Goal: Task Accomplishment & Management: Complete application form

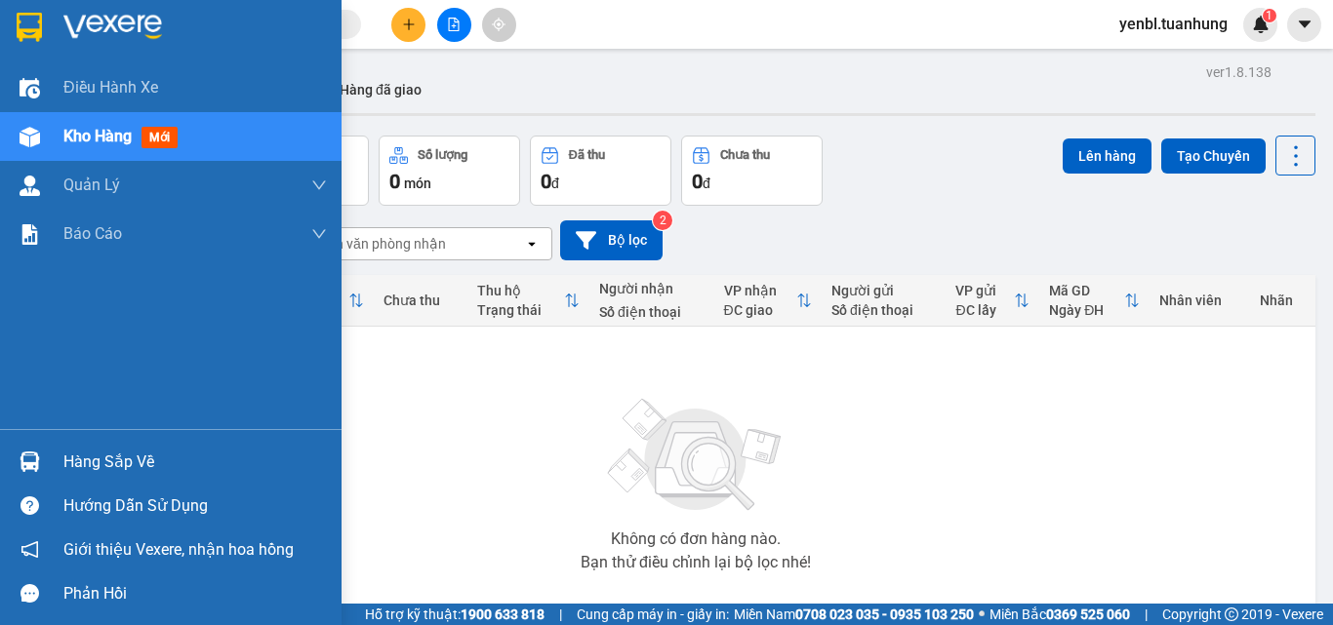
click at [87, 454] on div "Hàng sắp về" at bounding box center [194, 462] width 263 height 29
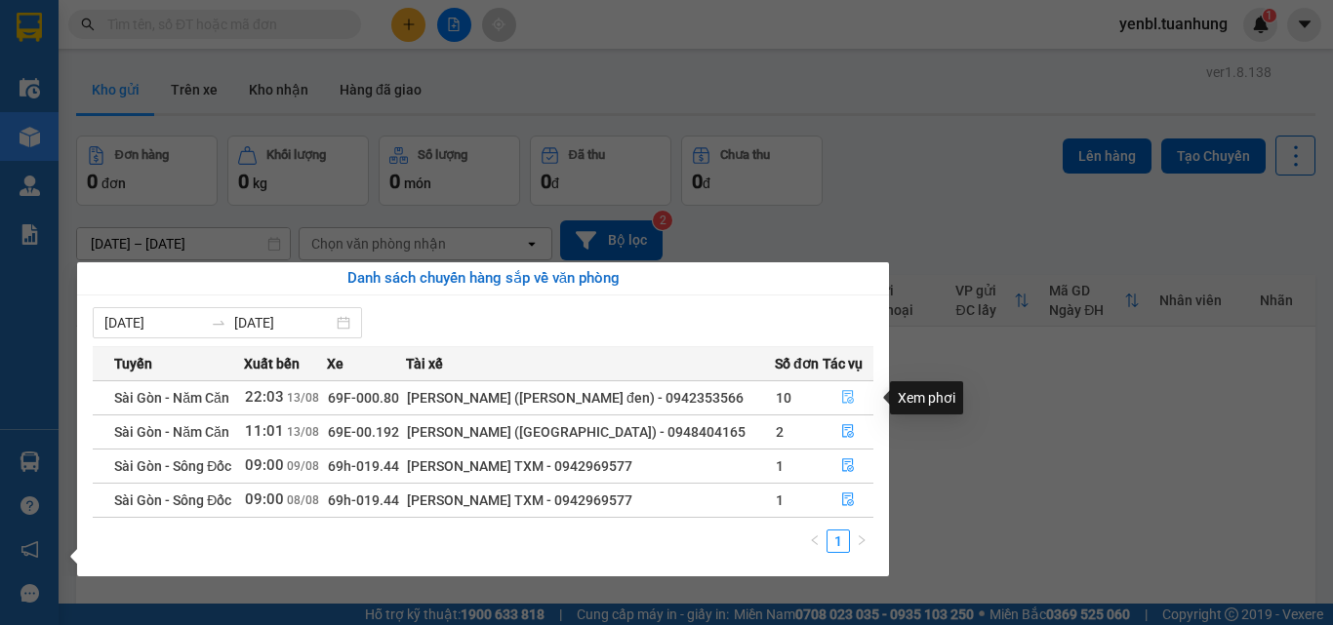
click at [833, 395] on button "button" at bounding box center [847, 397] width 49 height 31
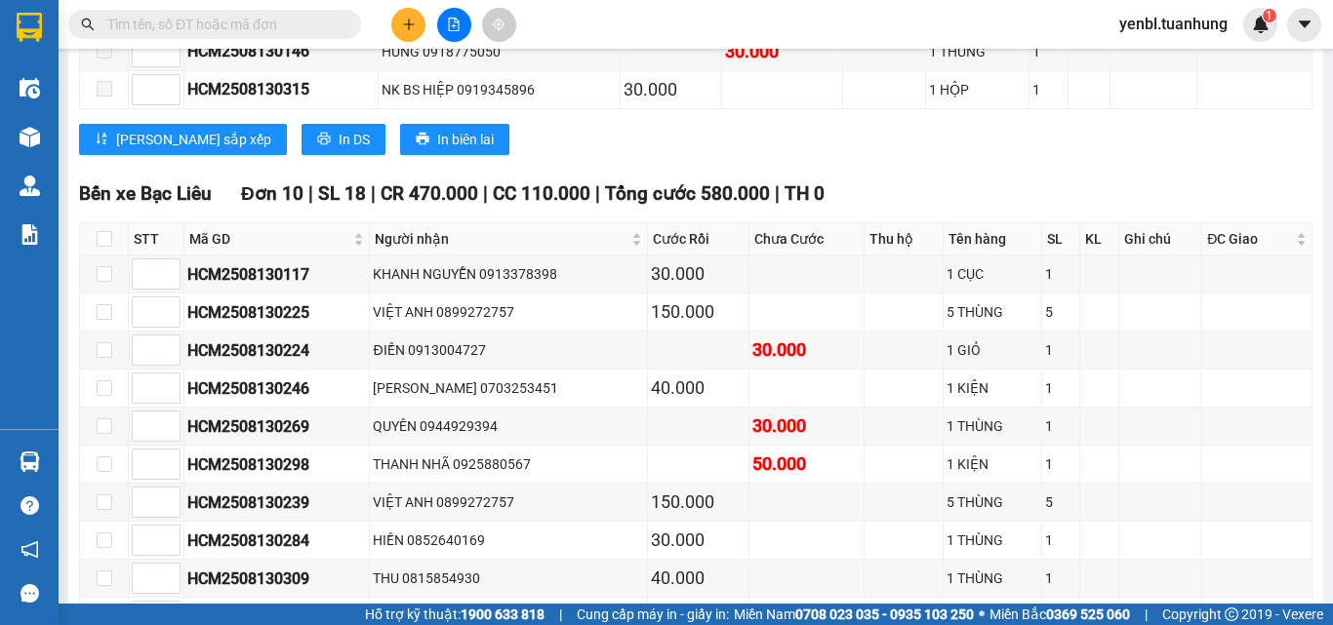
scroll to position [8430, 0]
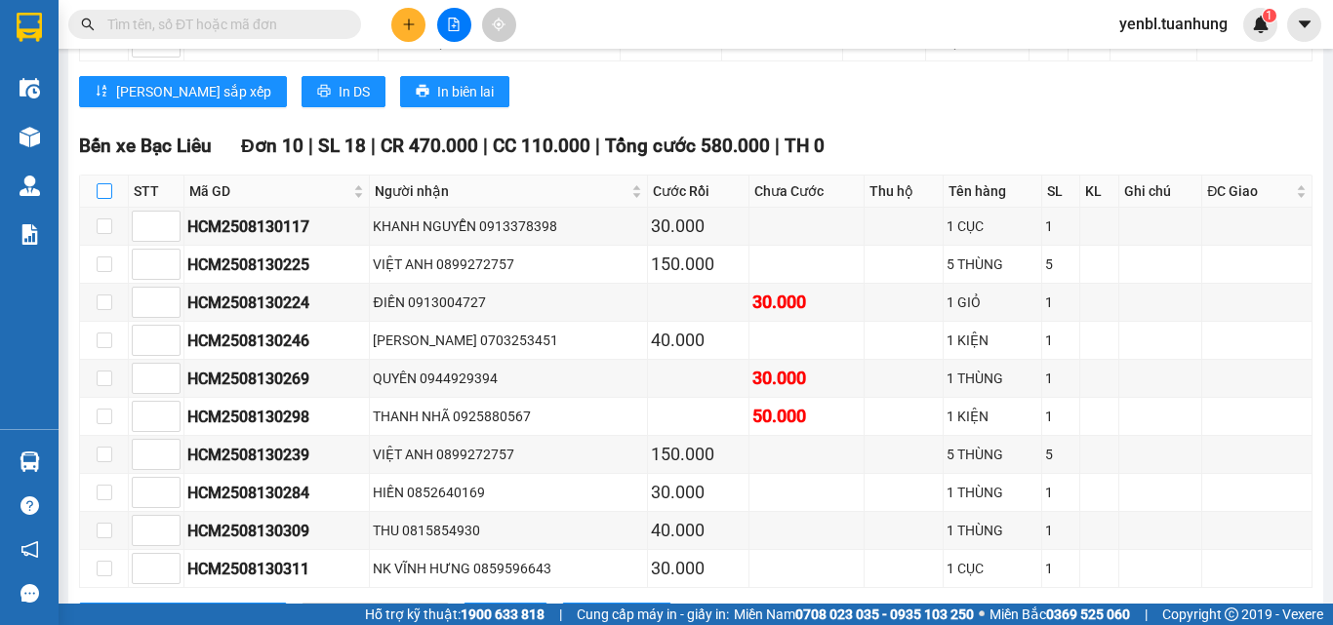
click at [107, 183] on input "checkbox" at bounding box center [105, 191] width 16 height 16
checkbox input "true"
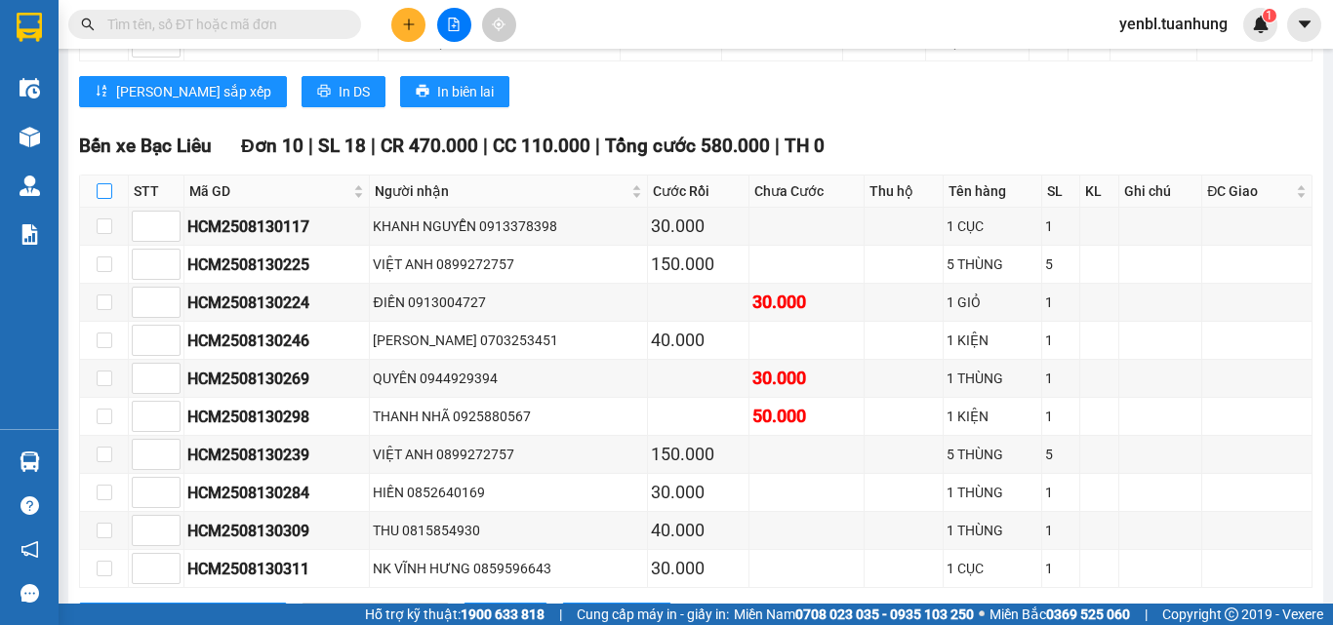
checkbox input "true"
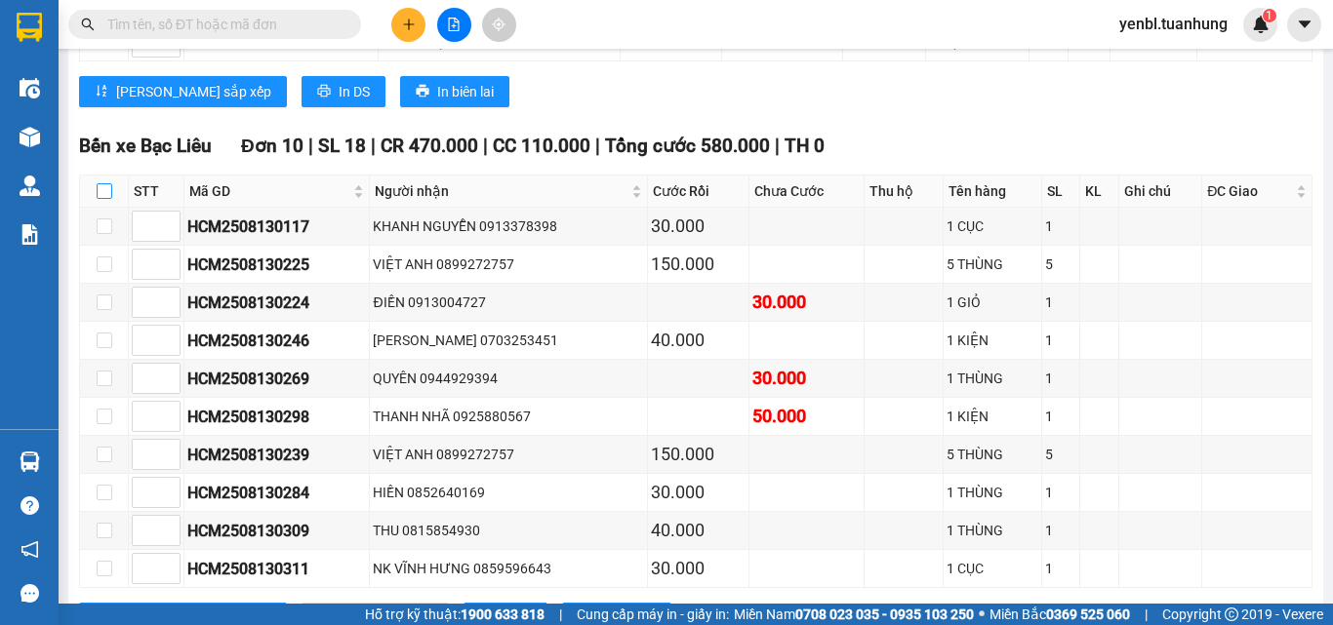
checkbox input "true"
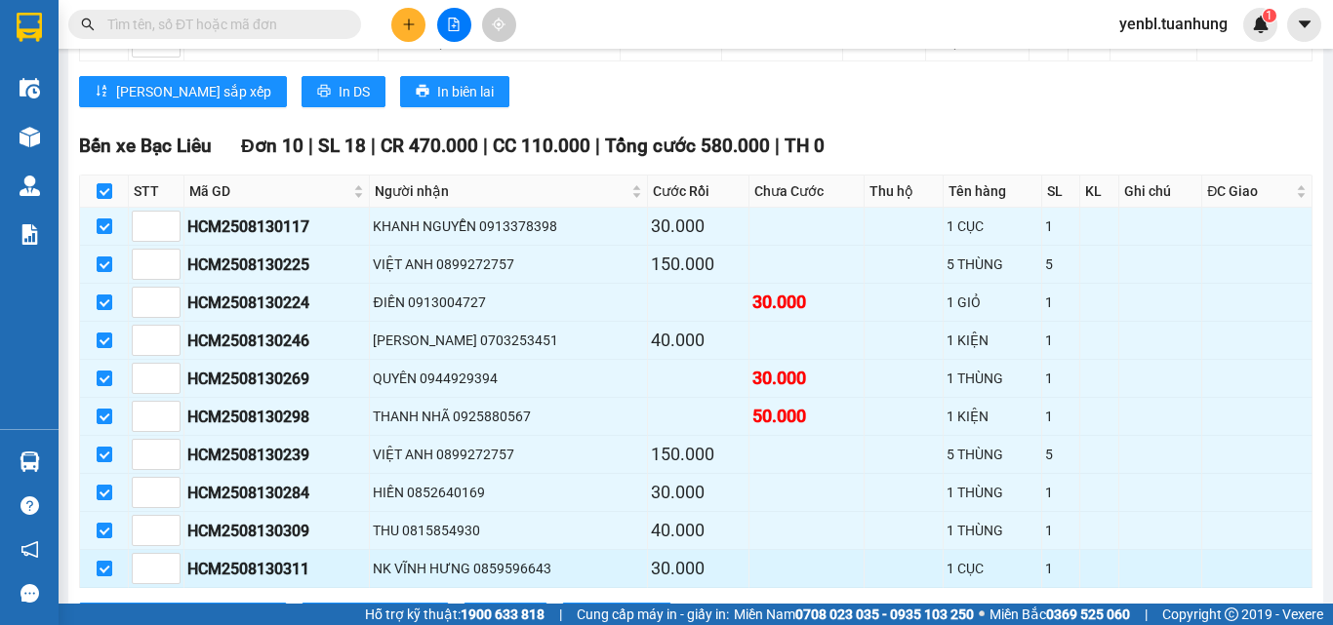
click at [102, 561] on input "checkbox" at bounding box center [105, 569] width 16 height 16
checkbox input "false"
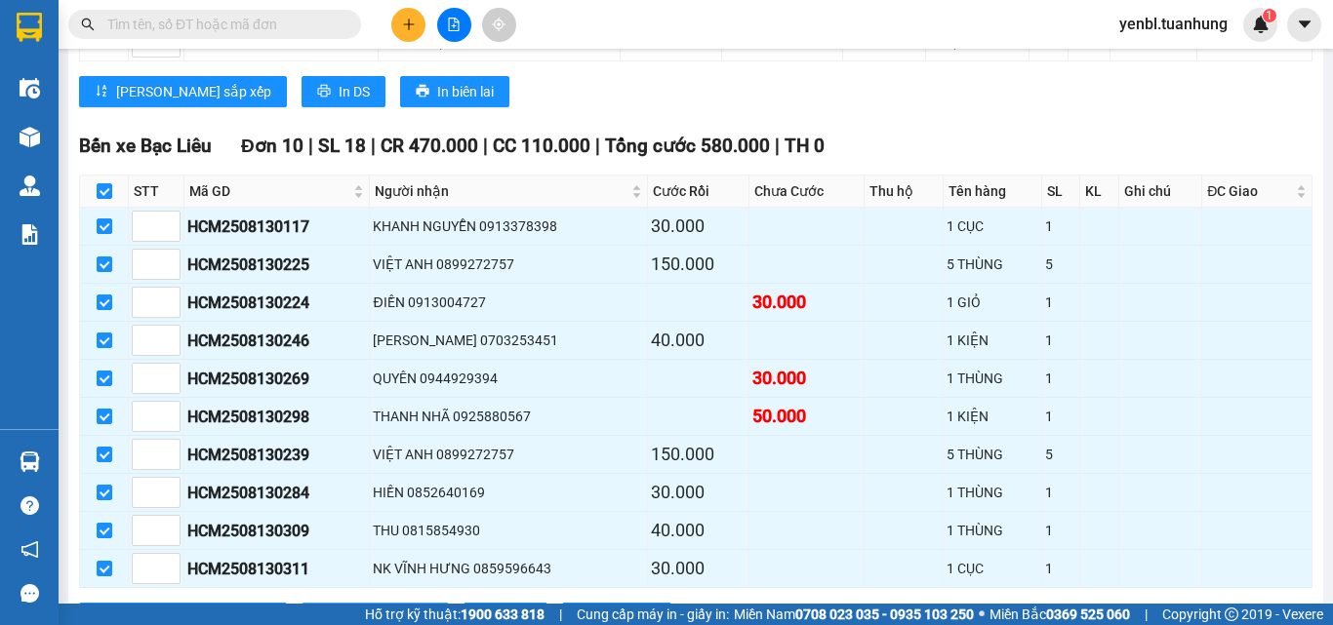
checkbox input "false"
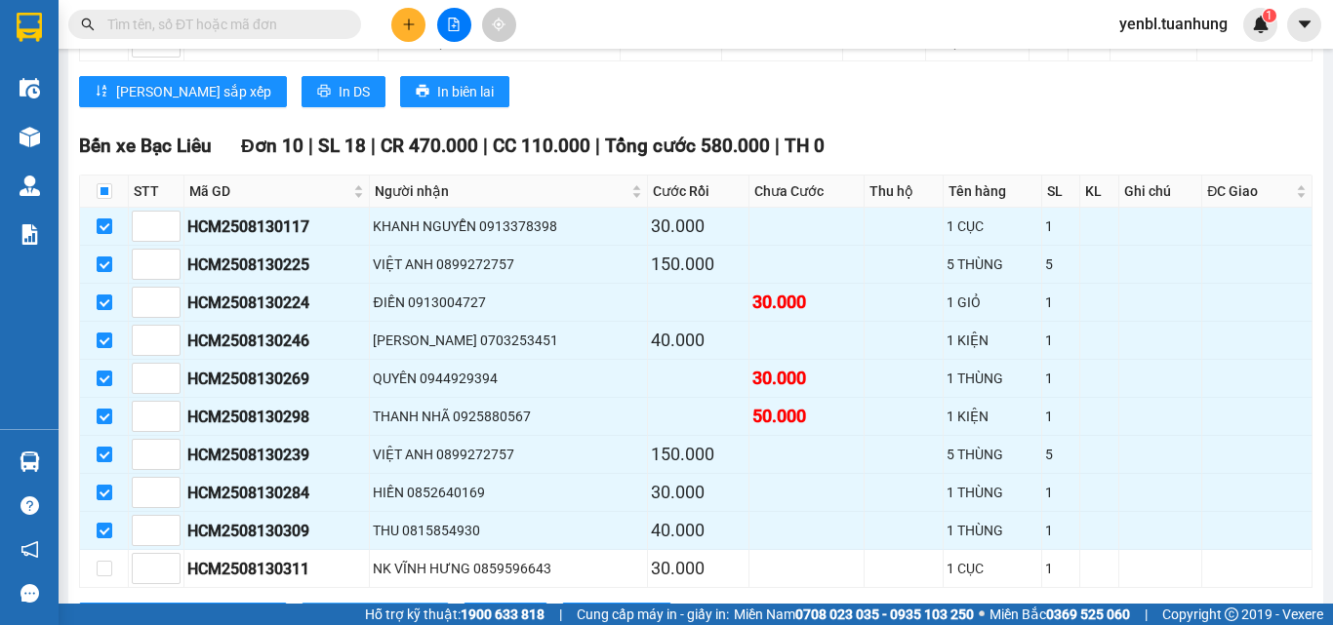
click at [339, 608] on span "Nhập kho nhận" at bounding box center [386, 618] width 95 height 21
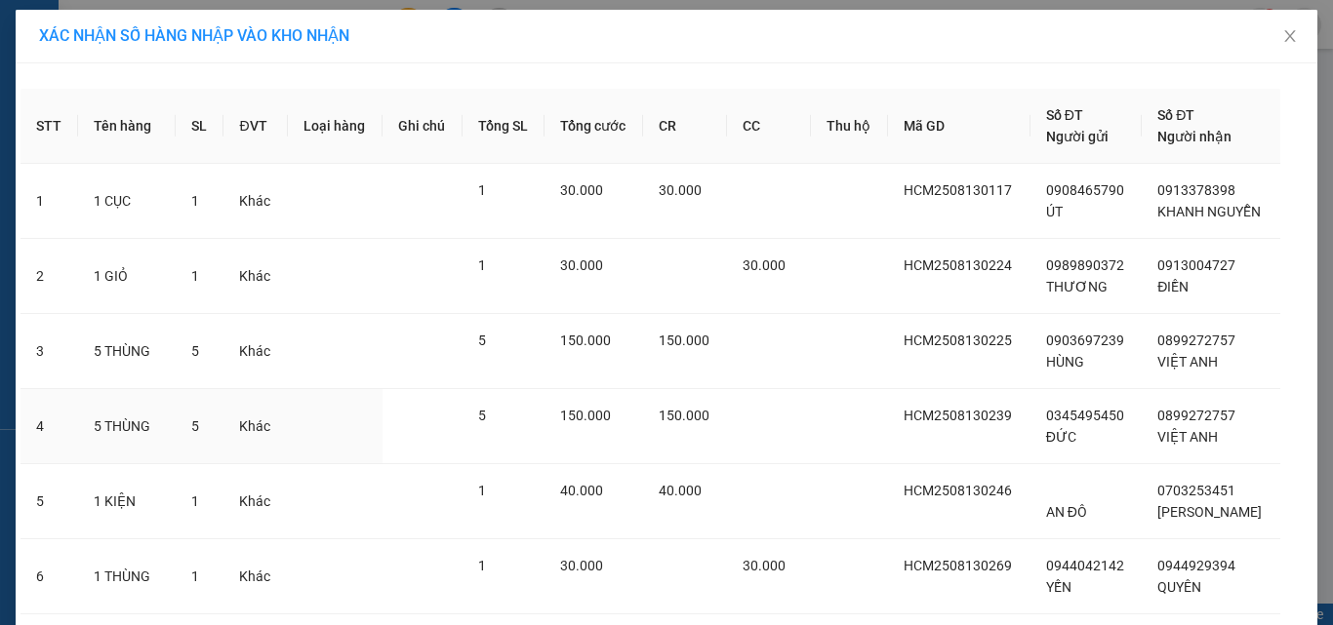
scroll to position [357, 0]
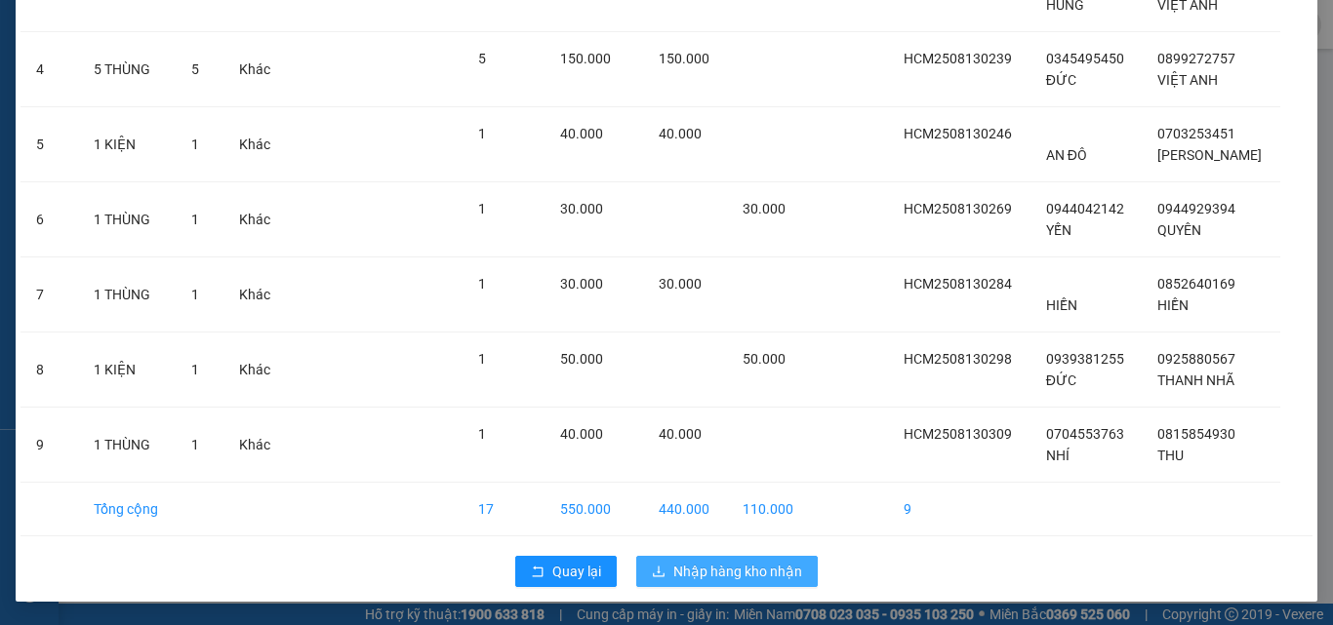
click at [750, 559] on button "Nhập hàng kho nhận" at bounding box center [726, 571] width 181 height 31
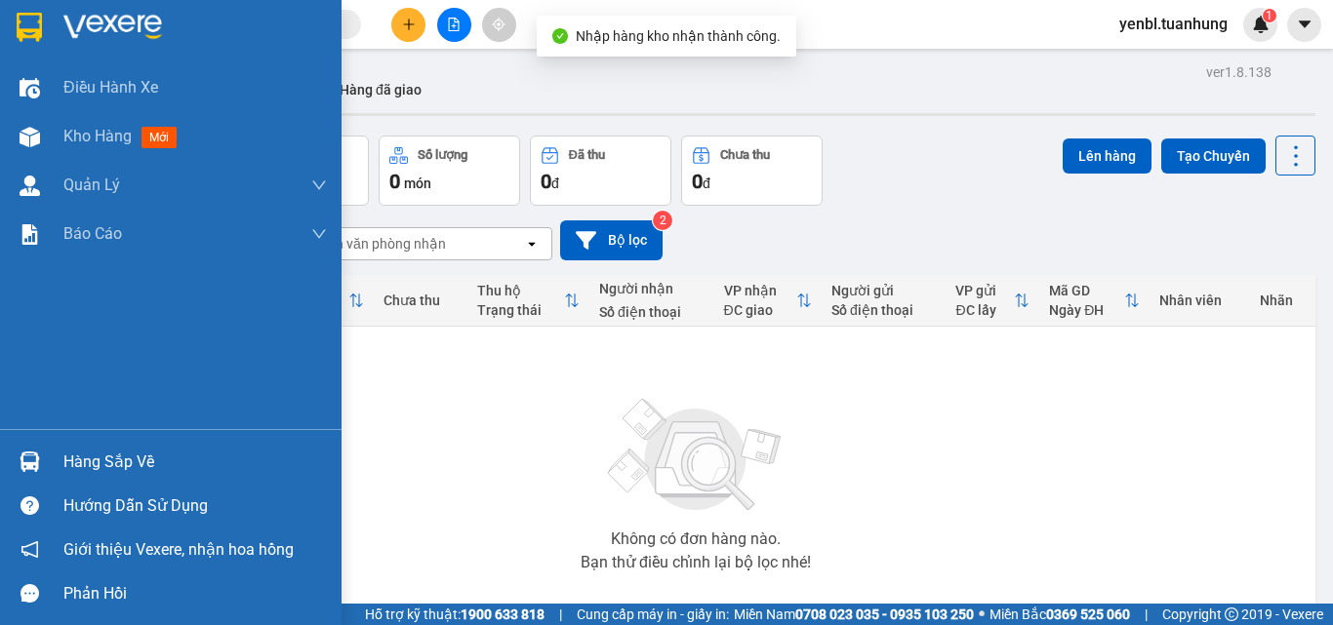
click at [95, 450] on div "Hàng sắp về" at bounding box center [194, 462] width 263 height 29
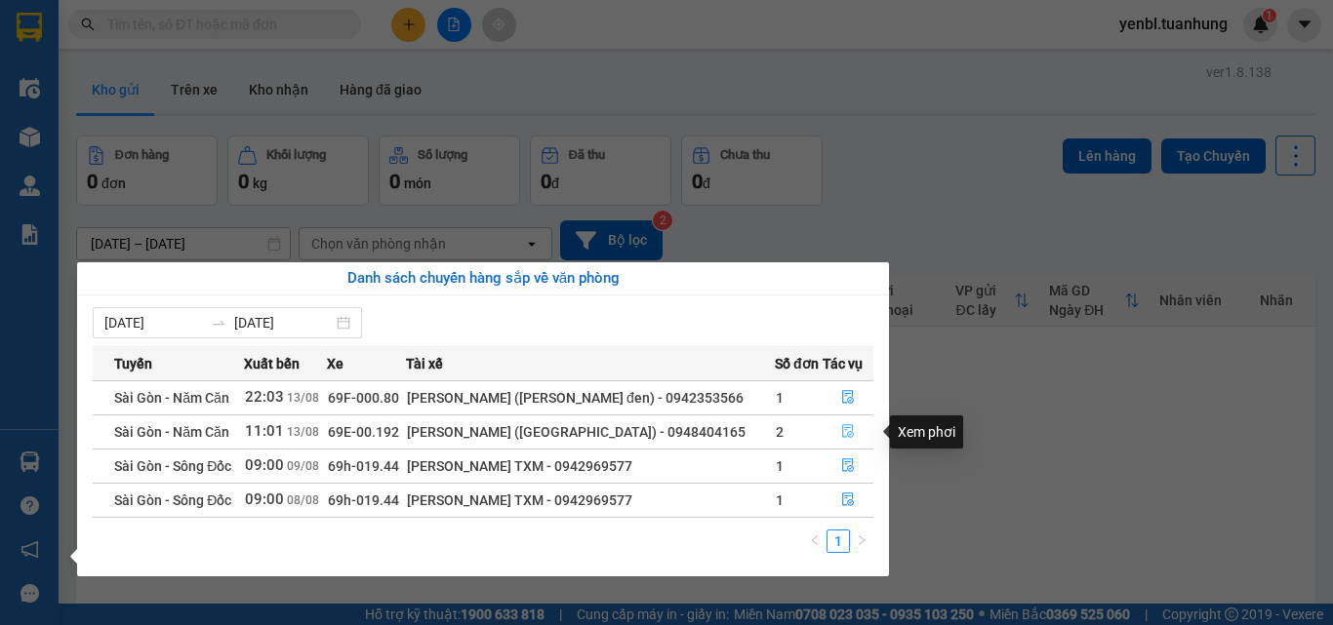
click at [855, 436] on button "button" at bounding box center [847, 432] width 49 height 31
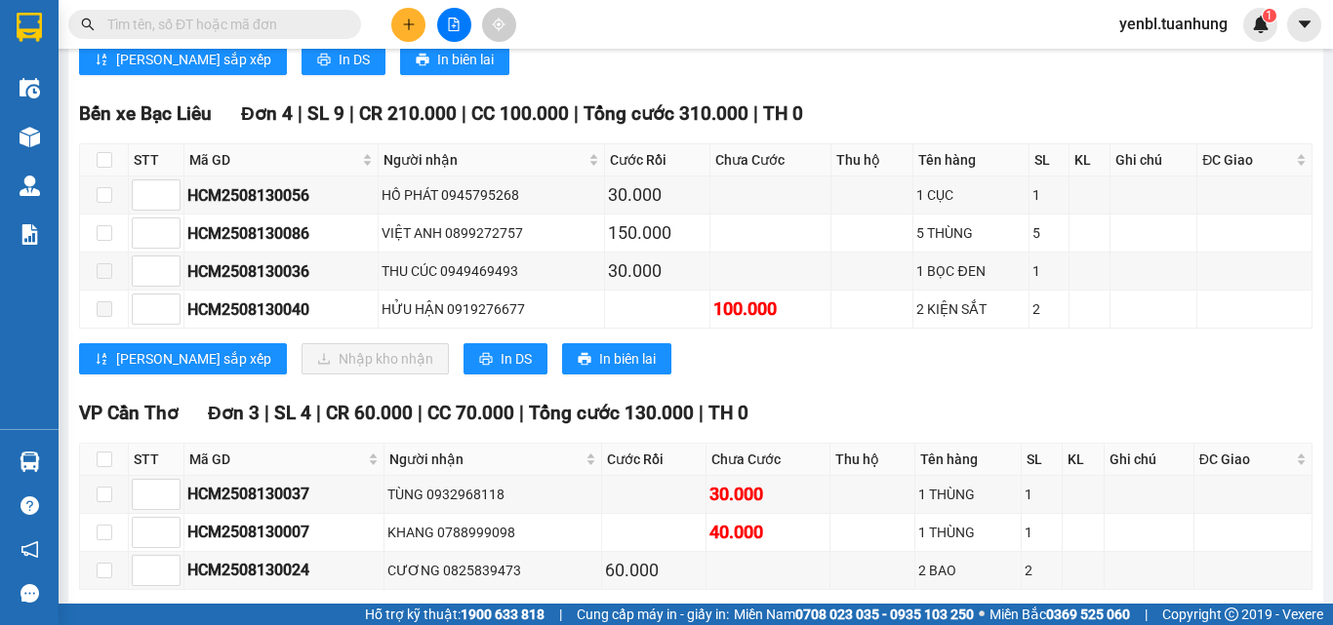
scroll to position [973, 0]
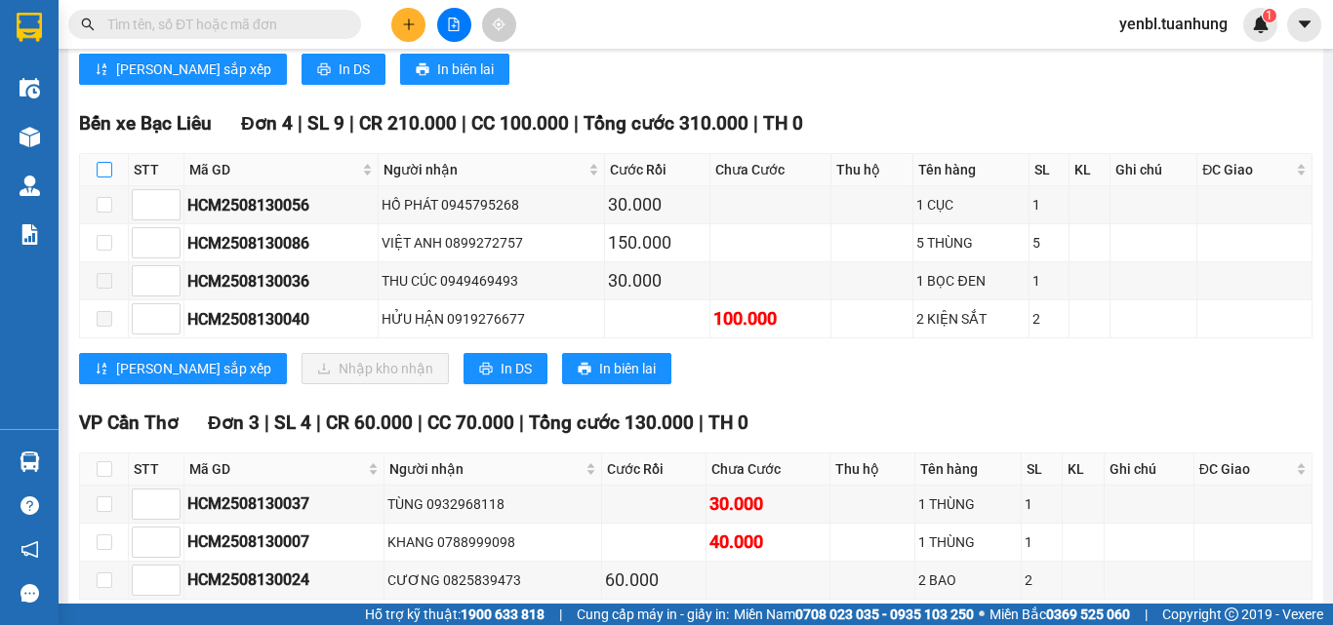
click at [110, 178] on input "checkbox" at bounding box center [105, 170] width 16 height 16
checkbox input "true"
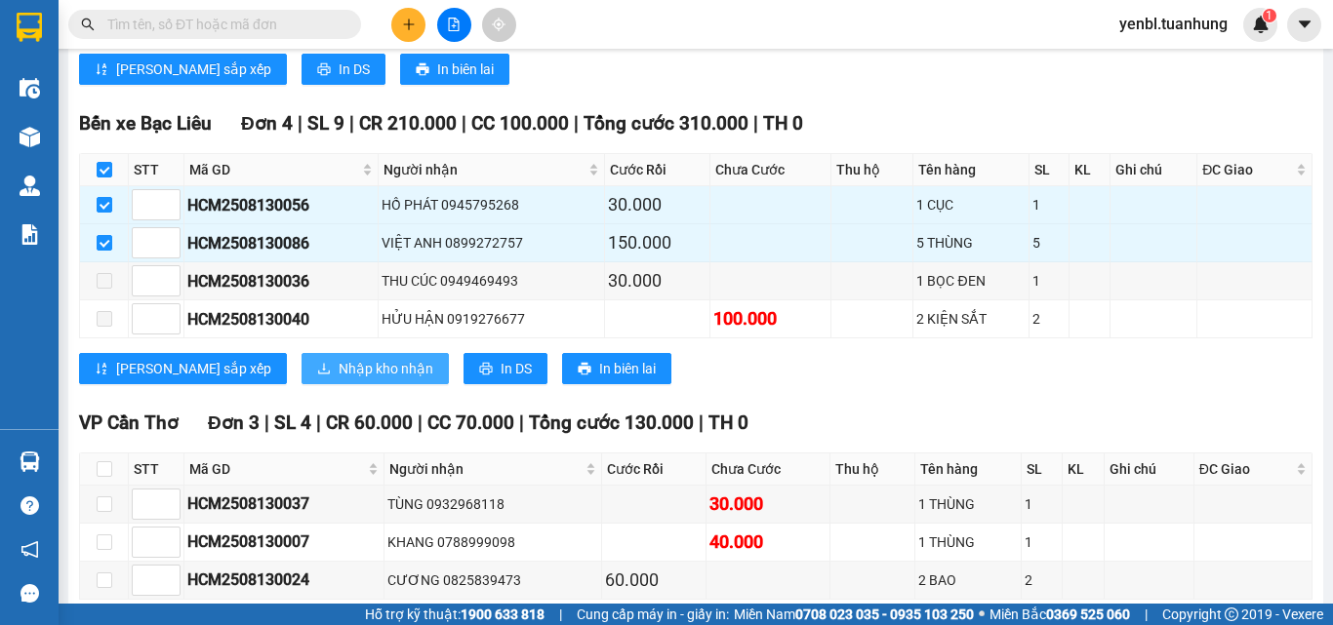
click at [339, 379] on span "Nhập kho nhận" at bounding box center [386, 368] width 95 height 21
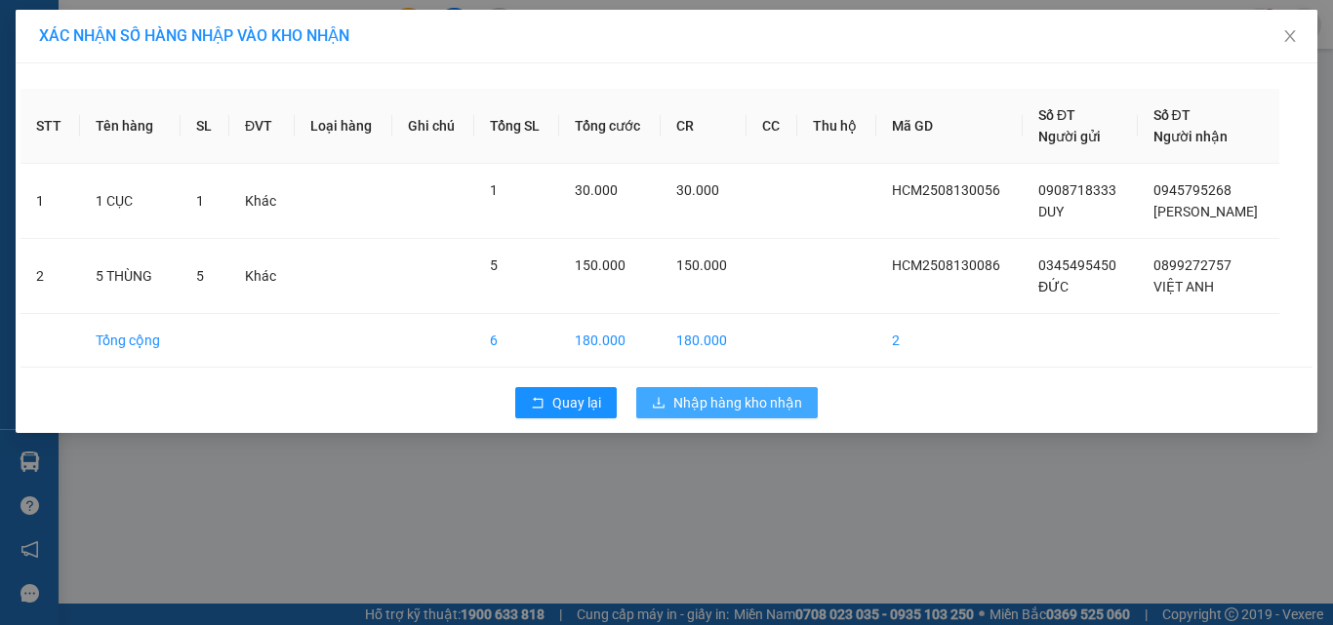
click at [667, 400] on button "Nhập hàng kho nhận" at bounding box center [726, 402] width 181 height 31
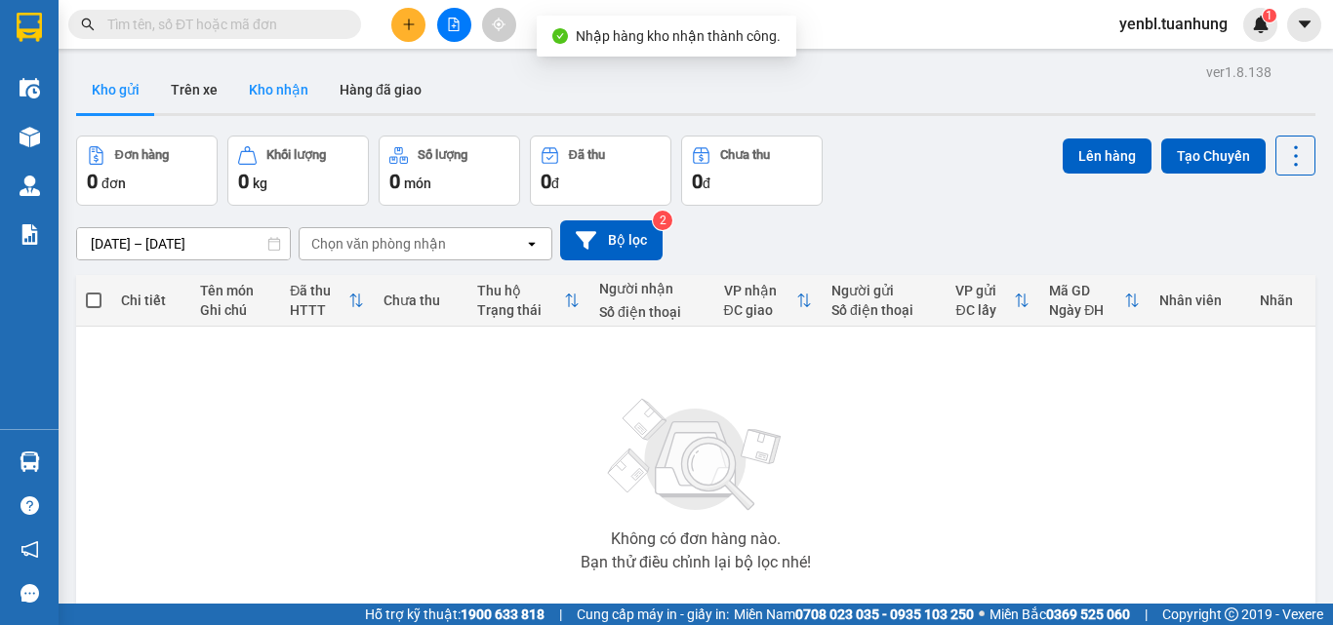
click at [280, 74] on button "Kho nhận" at bounding box center [278, 89] width 91 height 47
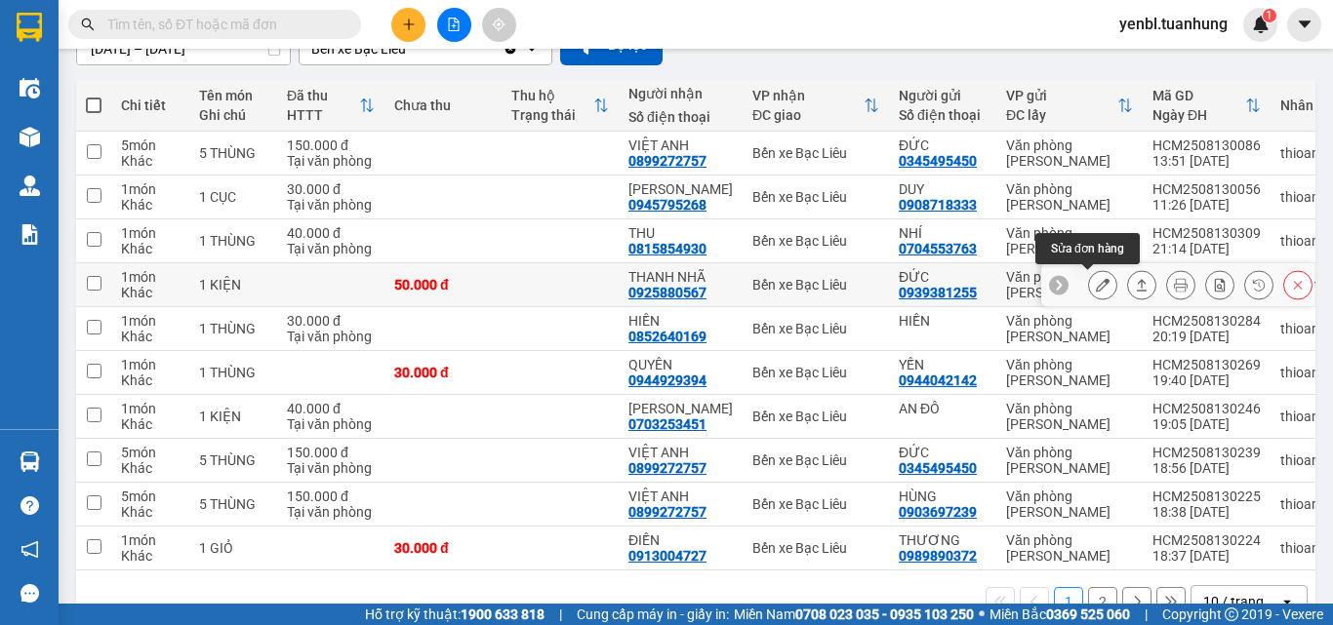
scroll to position [250, 0]
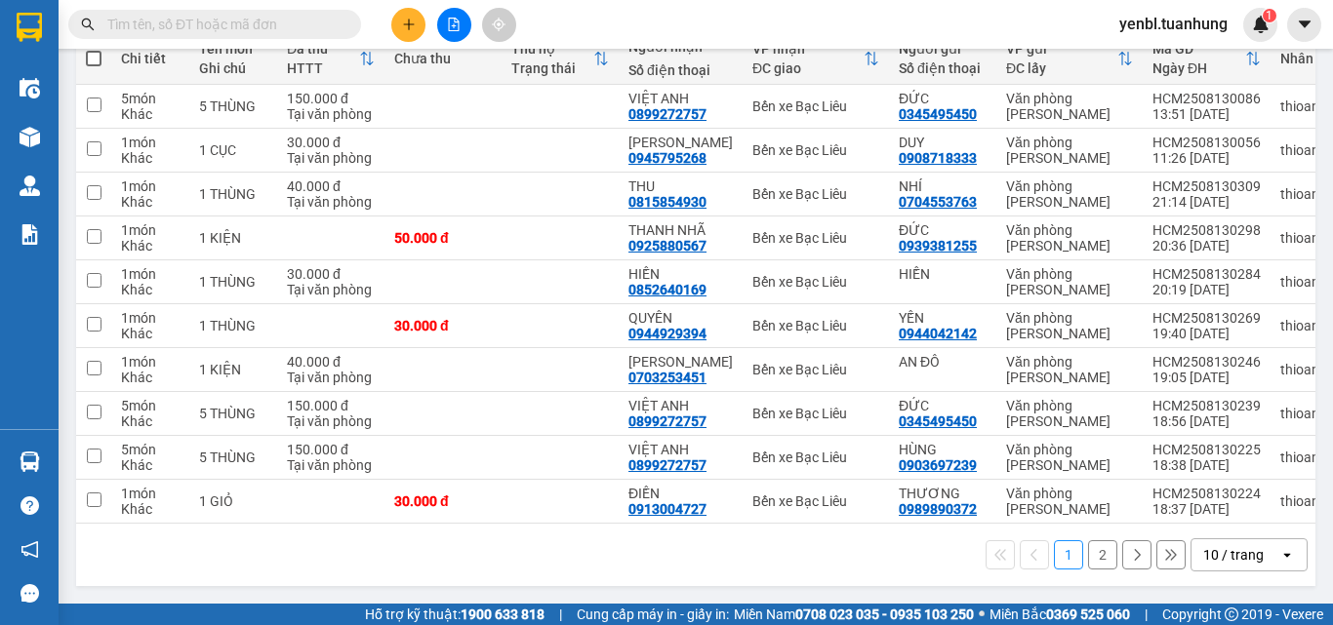
click at [1094, 561] on button "2" at bounding box center [1102, 554] width 29 height 29
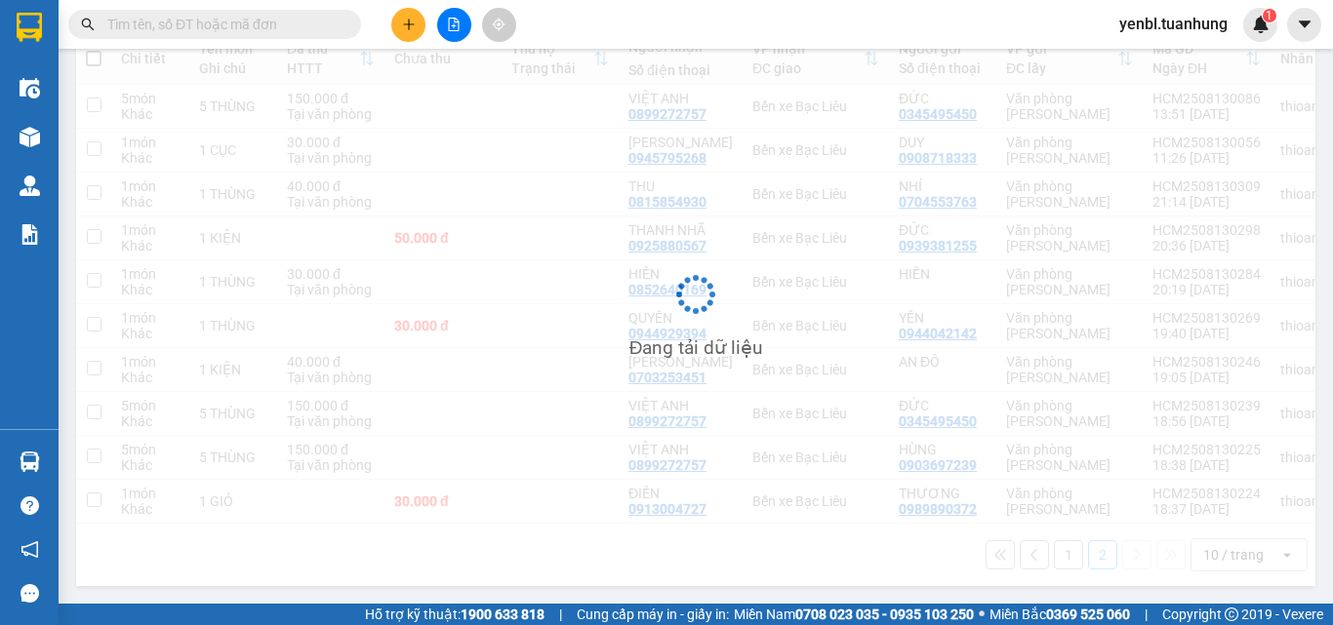
scroll to position [90, 0]
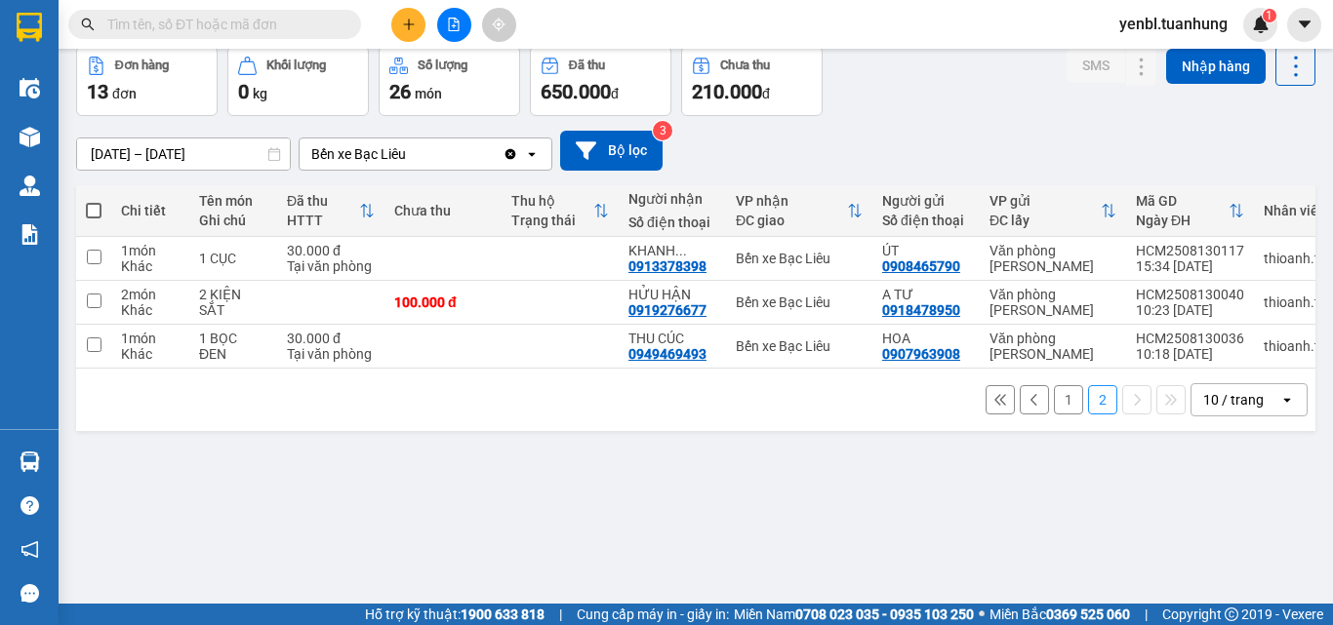
click at [1059, 401] on button "1" at bounding box center [1068, 399] width 29 height 29
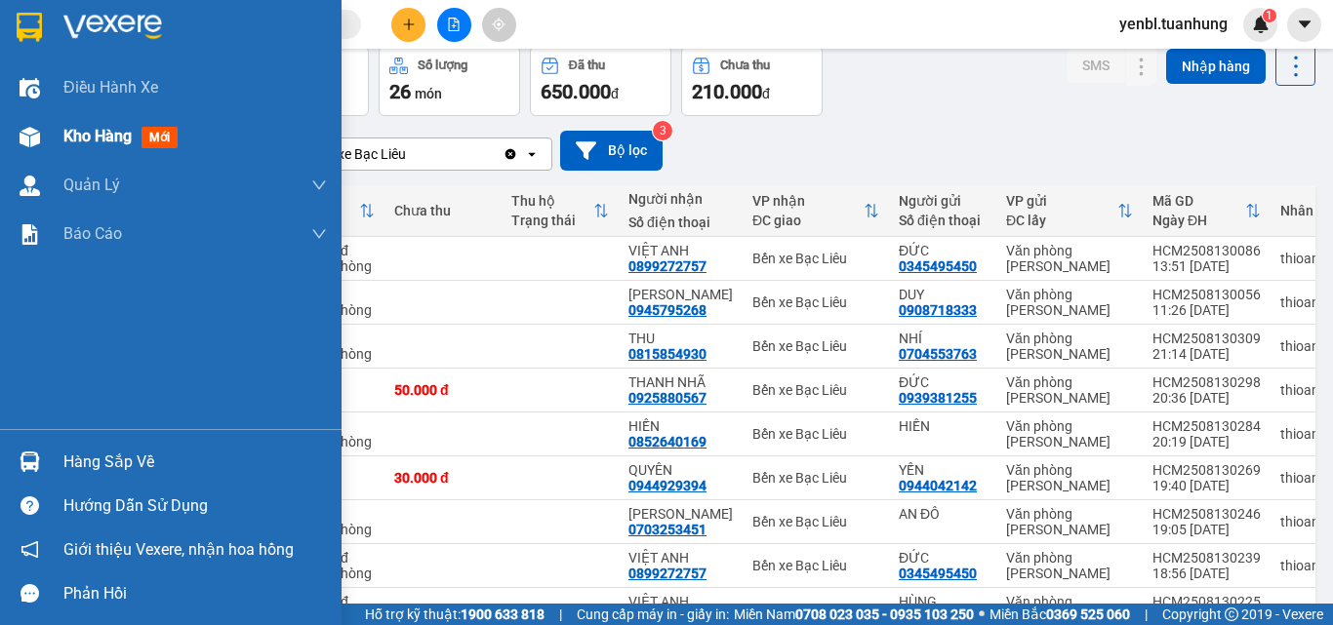
click at [75, 134] on span "Kho hàng" at bounding box center [97, 136] width 68 height 19
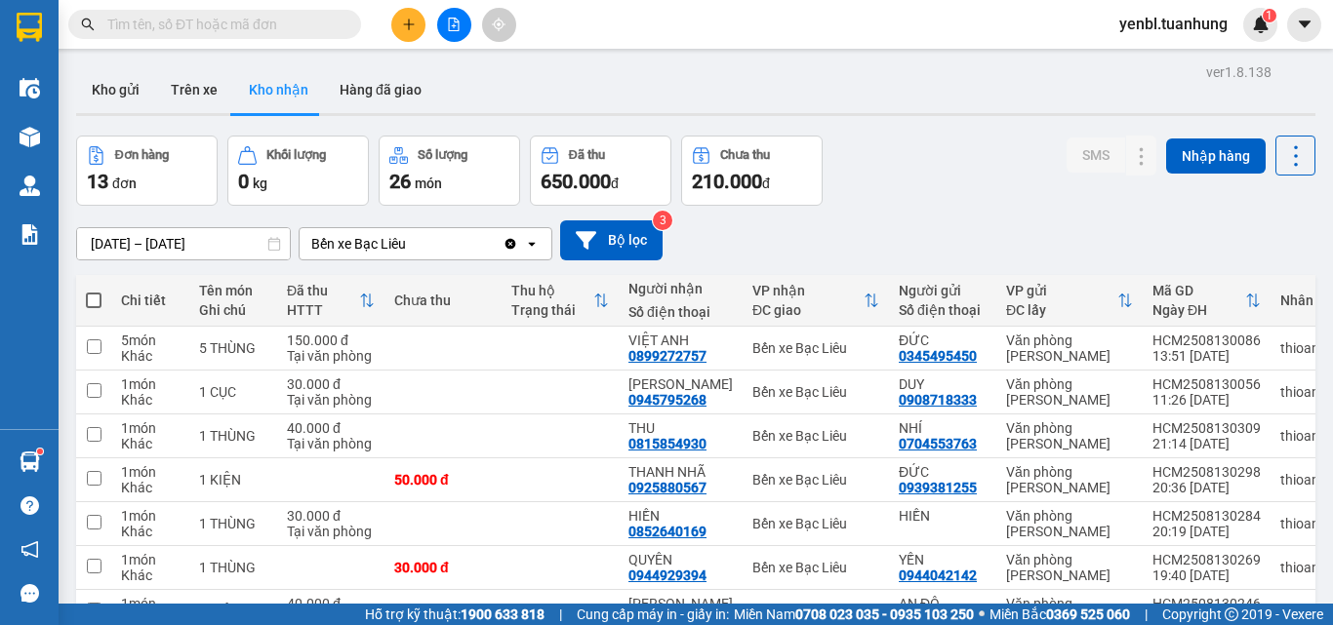
click at [76, 136] on button "Đơn hàng 13 đơn" at bounding box center [146, 171] width 141 height 70
click at [411, 30] on icon "plus" at bounding box center [409, 25] width 14 height 14
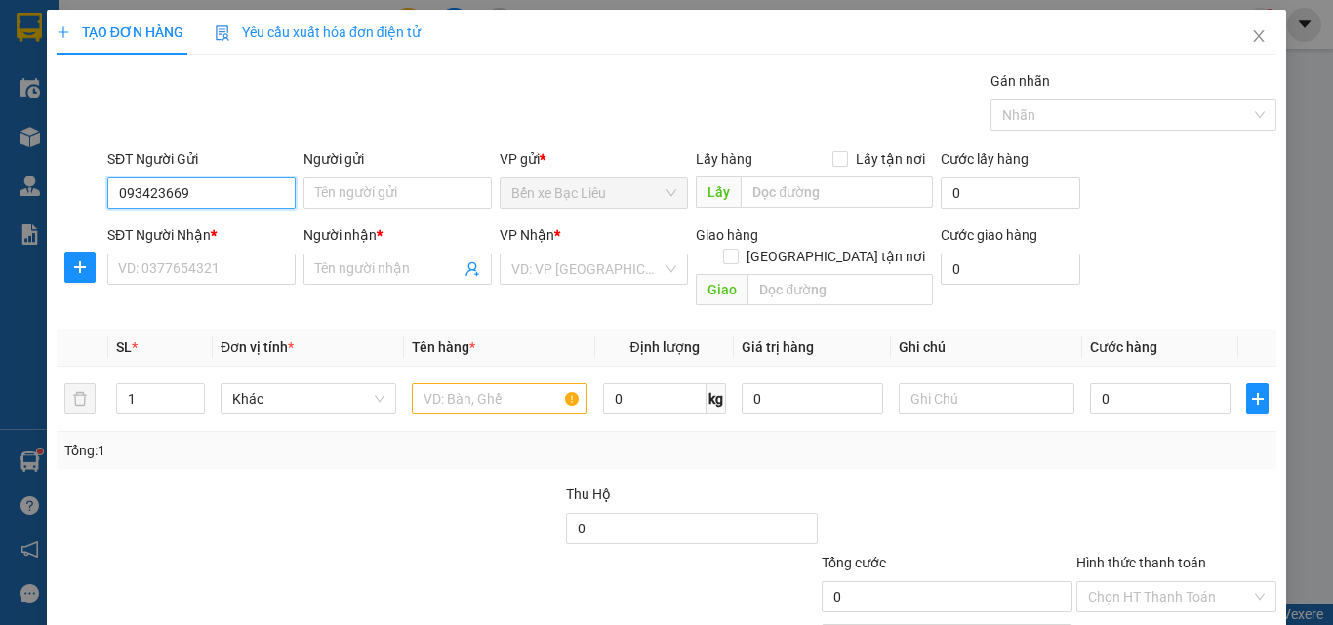
type input "0934236692"
click at [257, 232] on div "0934236692 - QUÝ" at bounding box center [199, 231] width 163 height 21
type input "QUÝ"
type input "0934236692"
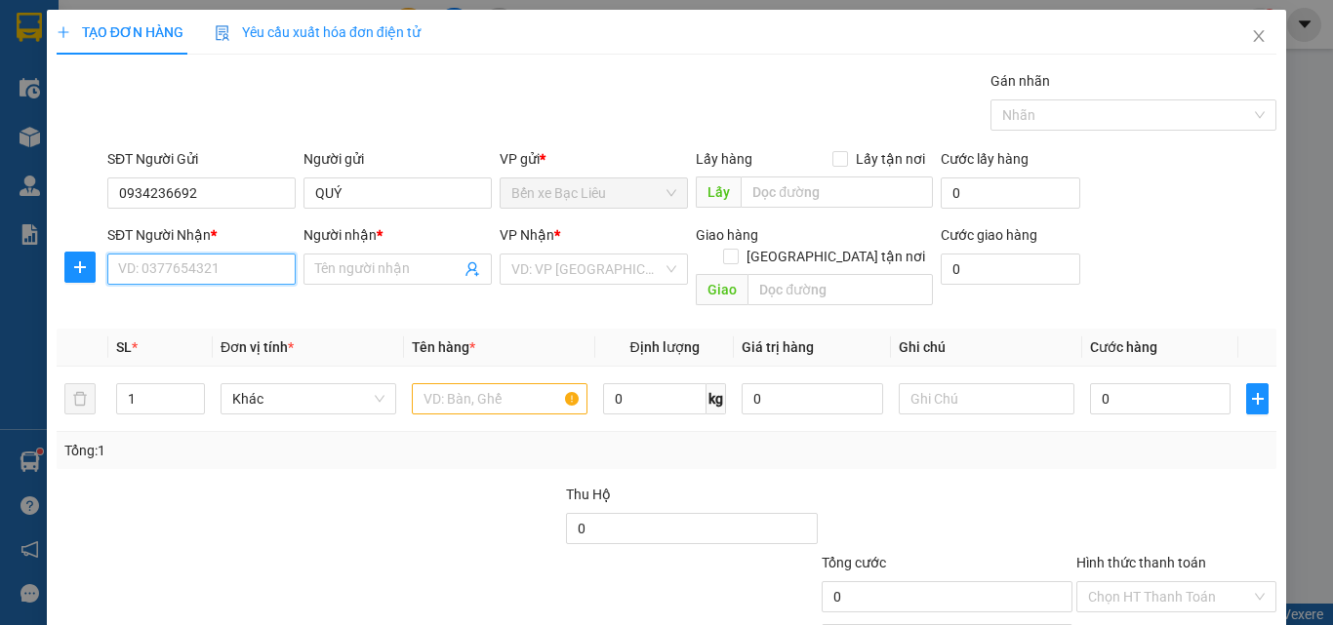
click at [235, 270] on input "SĐT Người Nhận *" at bounding box center [201, 269] width 188 height 31
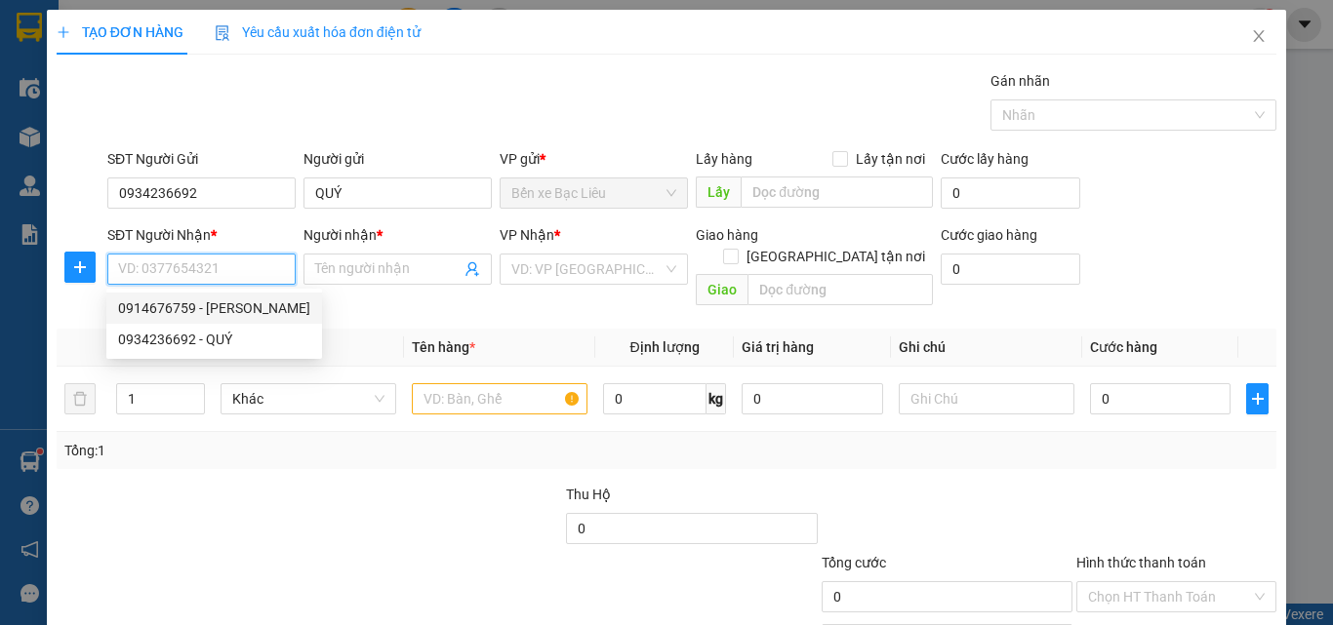
click at [232, 308] on div "0914676759 - [PERSON_NAME]" at bounding box center [214, 308] width 192 height 21
type input "0914676759"
type input "VŨ"
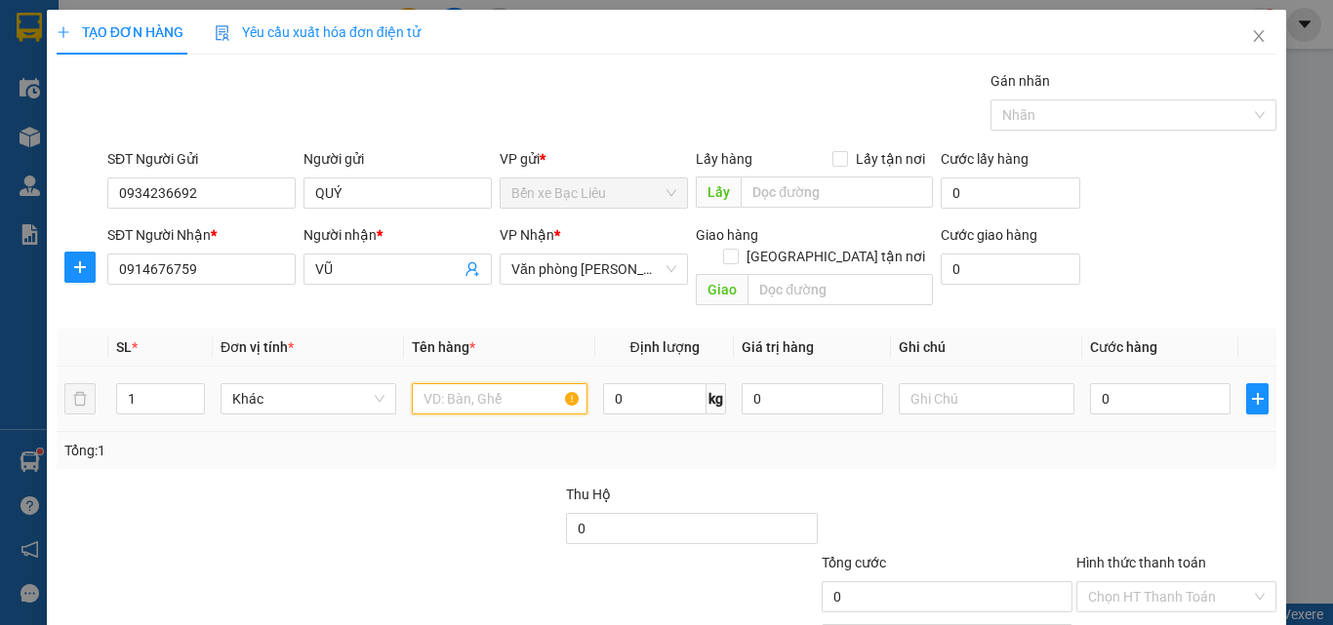
click at [432, 383] on input "text" at bounding box center [500, 398] width 176 height 31
type input "1 thùng"
click at [1128, 383] on input "0" at bounding box center [1160, 398] width 140 height 31
type input "4"
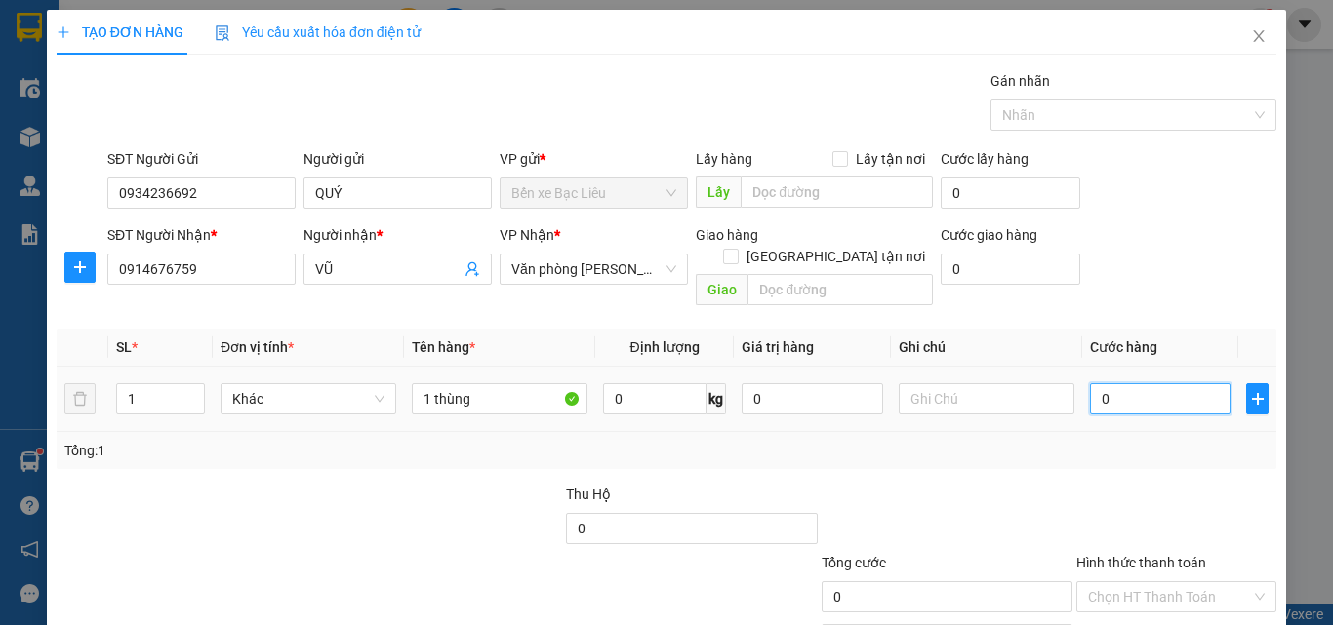
type input "4"
type input "40"
type input "40.000"
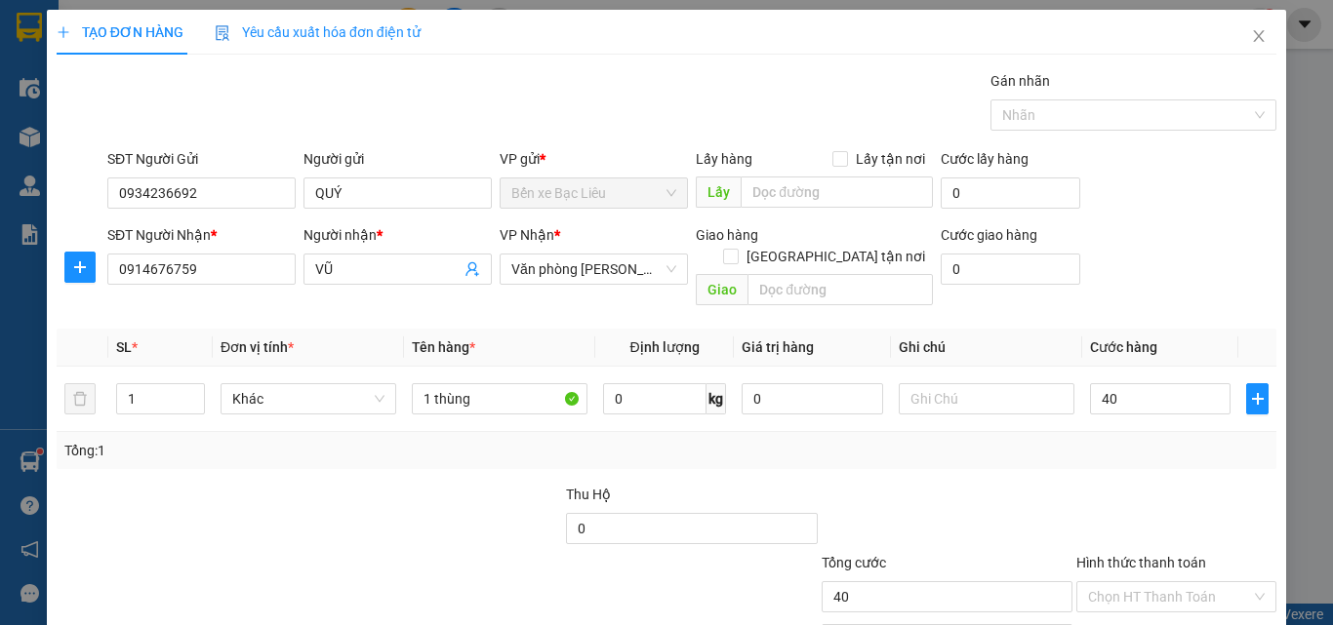
type input "40.000"
click at [1127, 432] on div "Tổng: 1" at bounding box center [666, 450] width 1219 height 37
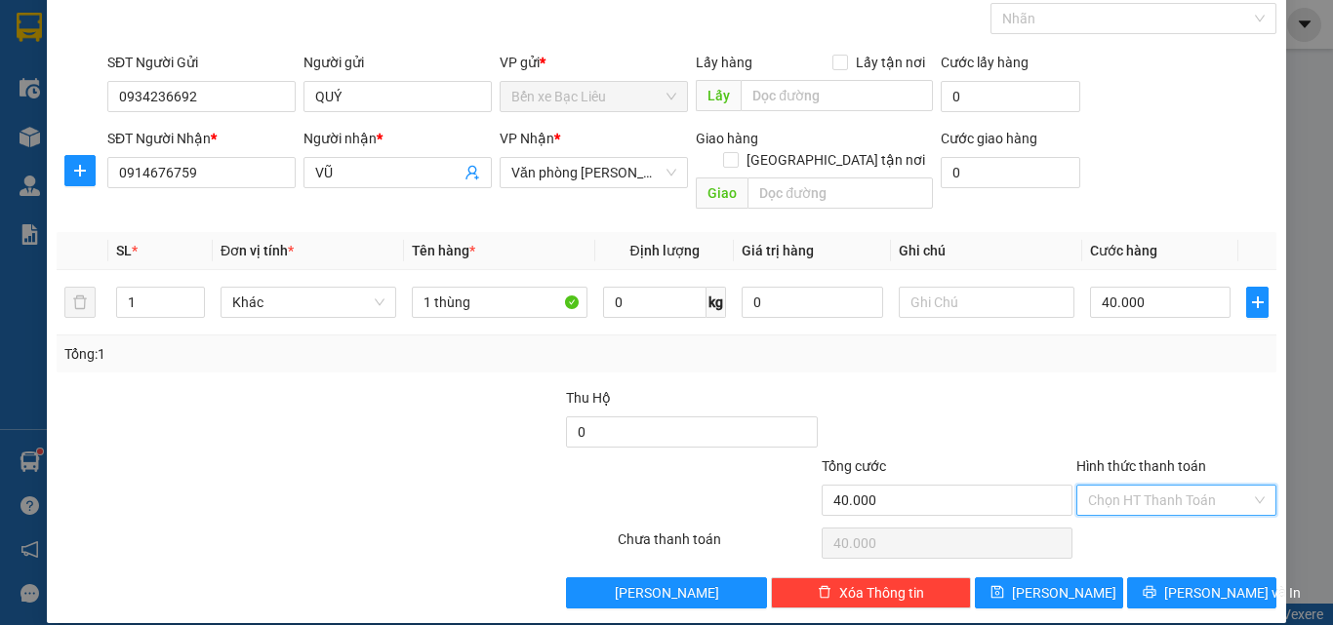
click at [1139, 486] on input "Hình thức thanh toán" at bounding box center [1169, 500] width 163 height 29
click at [1158, 512] on div "Tại văn phòng" at bounding box center [1164, 517] width 175 height 21
type input "0"
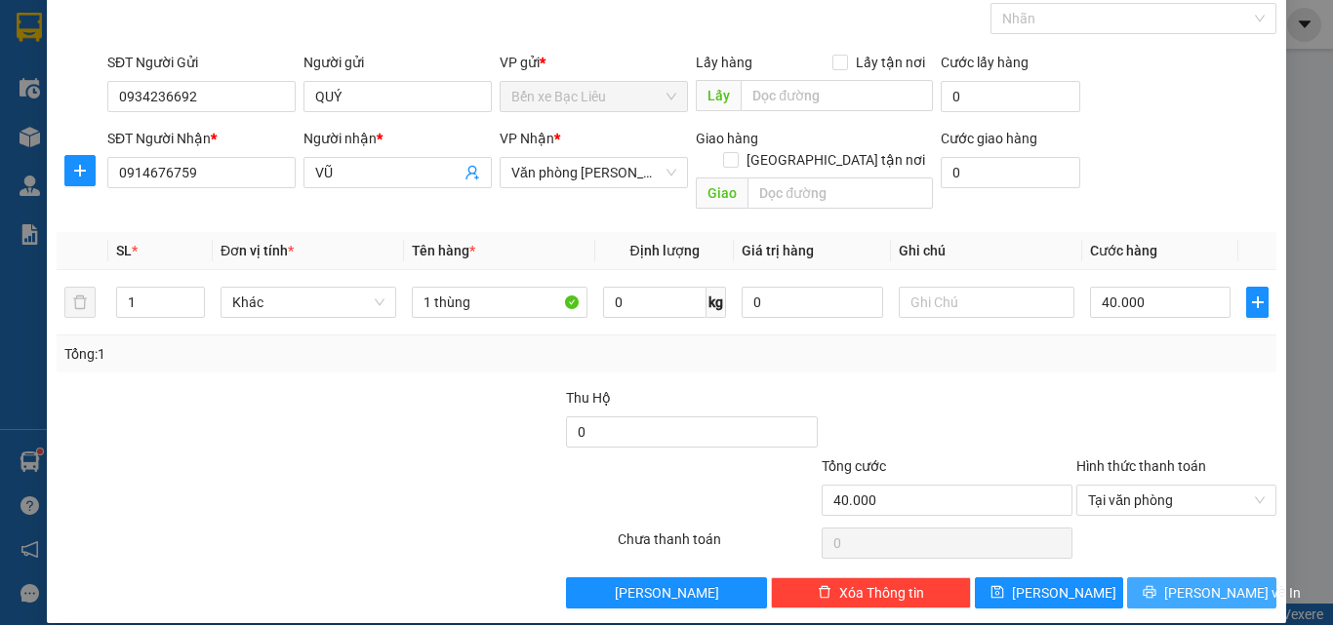
click at [1183, 578] on button "[PERSON_NAME] và In" at bounding box center [1201, 593] width 149 height 31
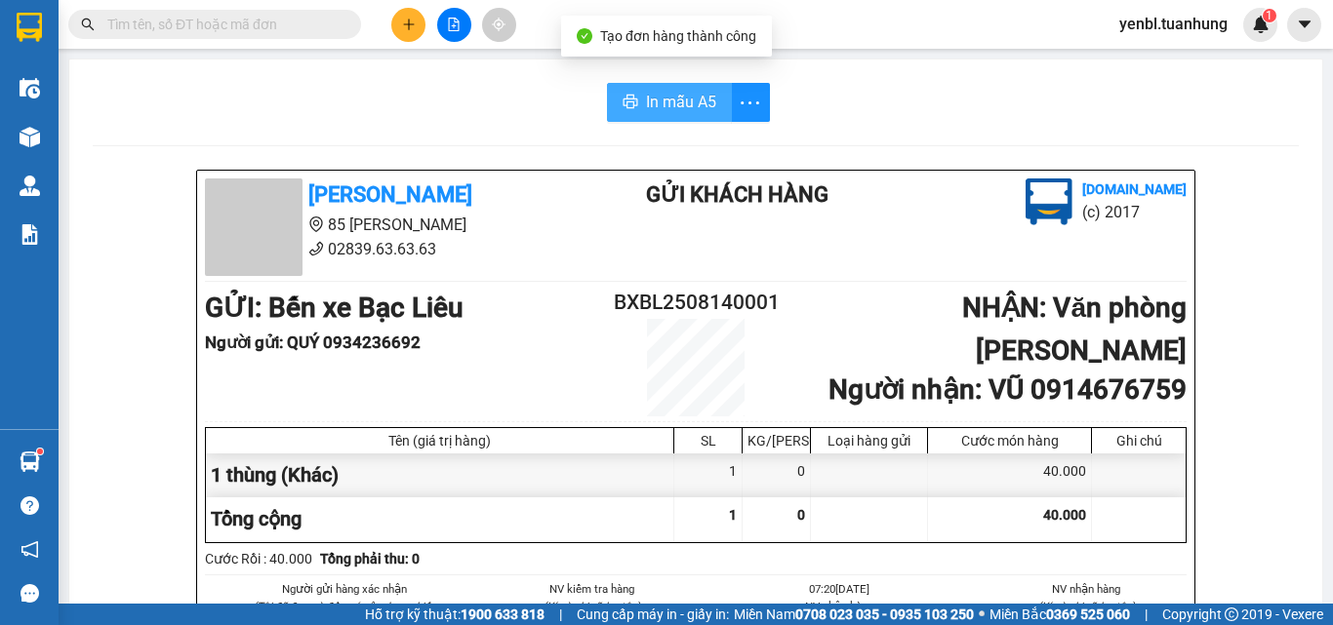
click at [689, 115] on button "In mẫu A5" at bounding box center [669, 102] width 125 height 39
click at [678, 114] on span "In mẫu A5" at bounding box center [681, 102] width 70 height 24
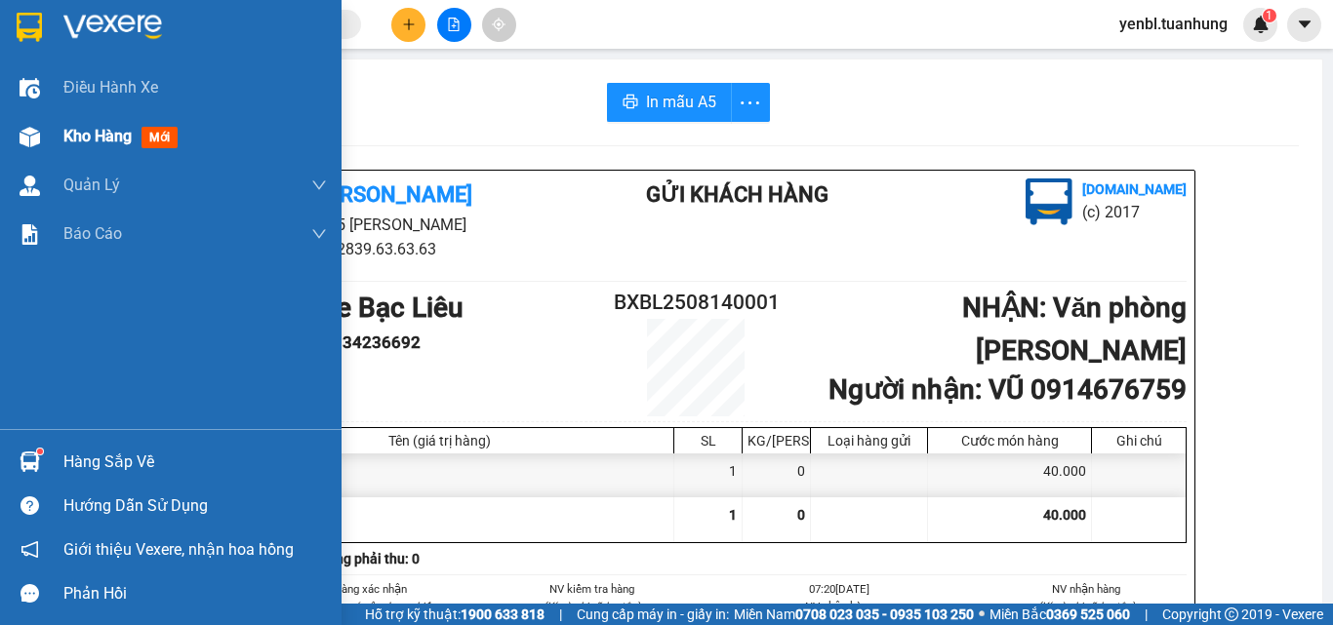
click at [53, 140] on div "Kho hàng mới" at bounding box center [170, 136] width 341 height 49
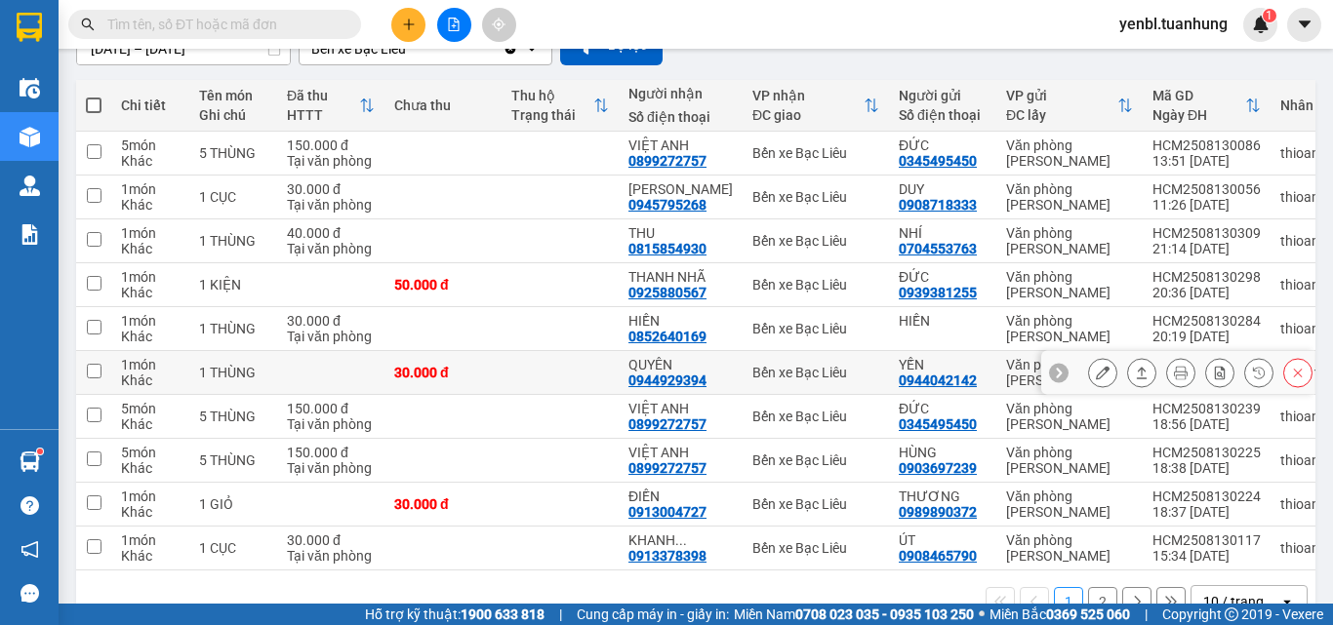
scroll to position [250, 0]
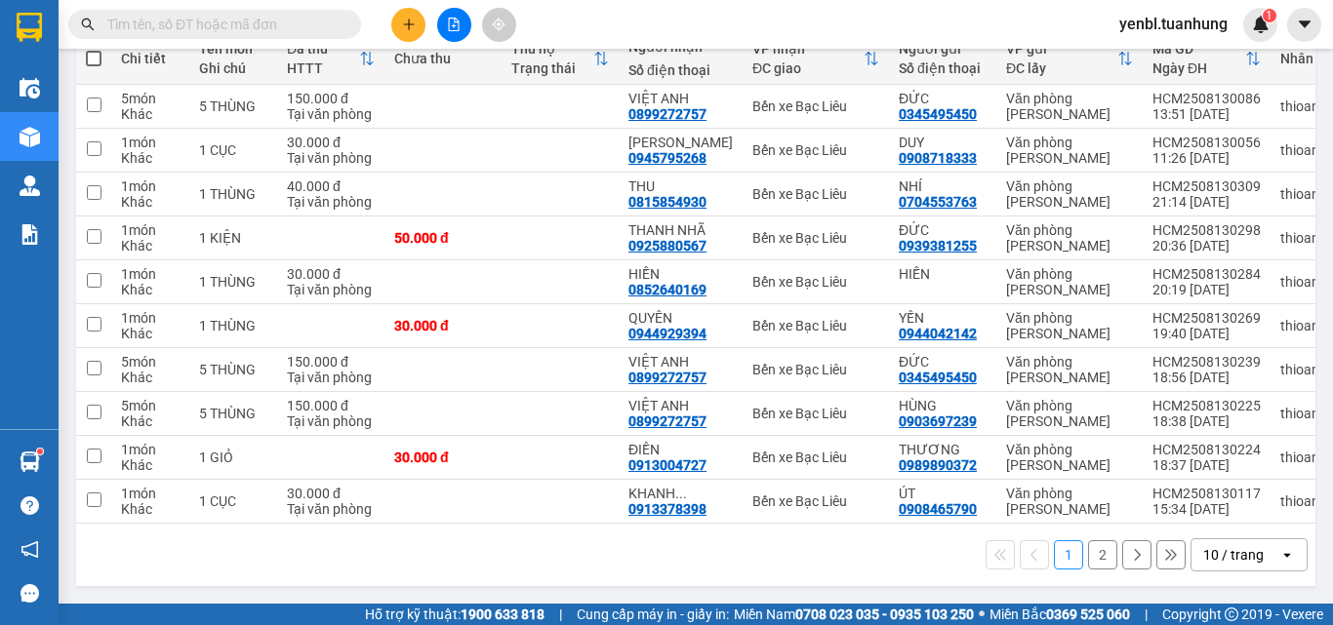
click at [1092, 567] on button "2" at bounding box center [1102, 554] width 29 height 29
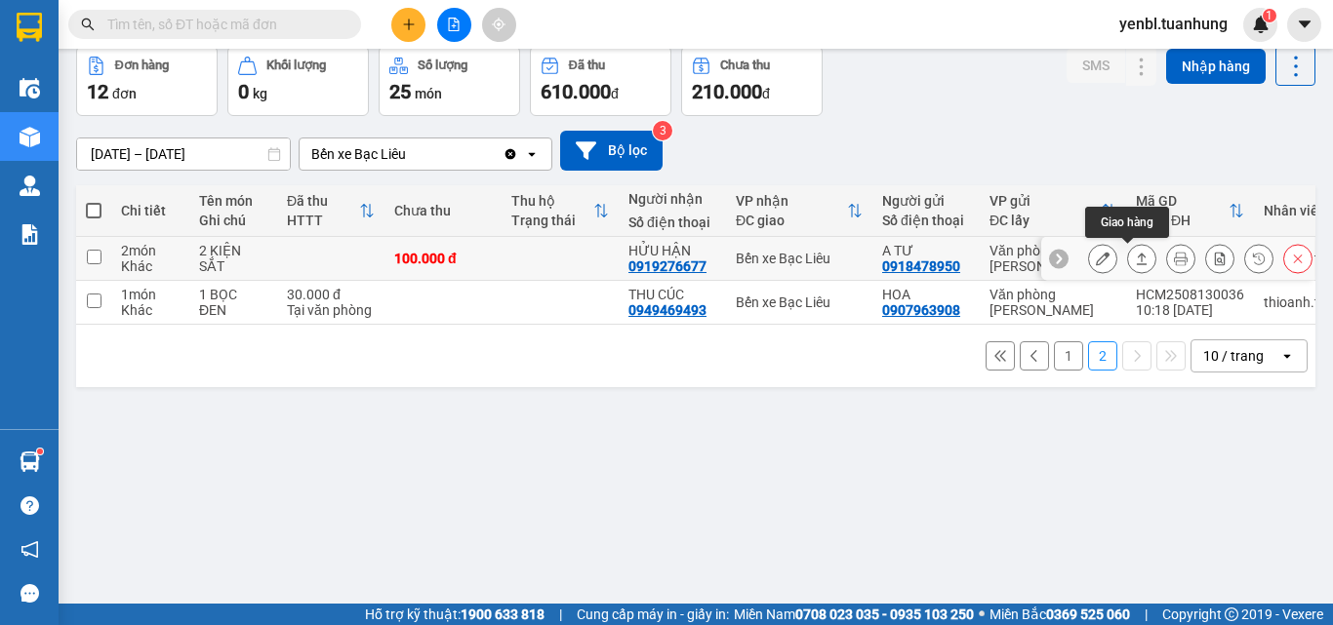
click at [1135, 256] on icon at bounding box center [1142, 259] width 14 height 14
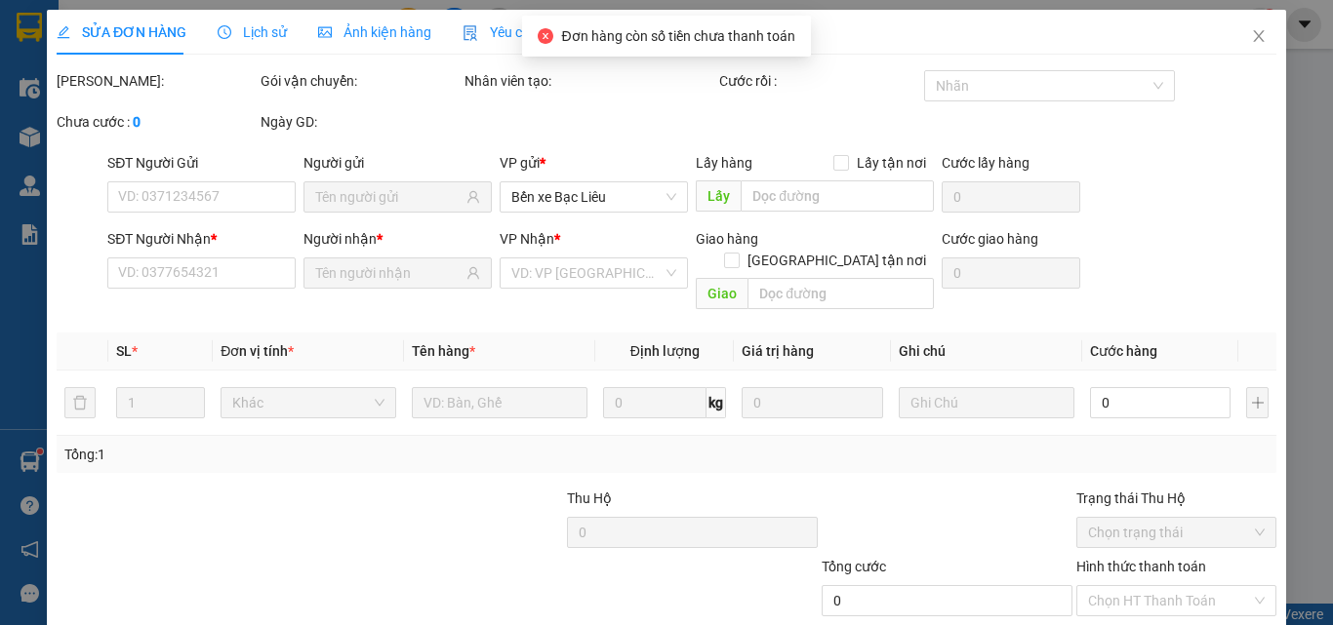
type input "0918478950"
type input "A TƯ"
type input "0919276677"
type input "HỬU HẬN"
type input "100.000"
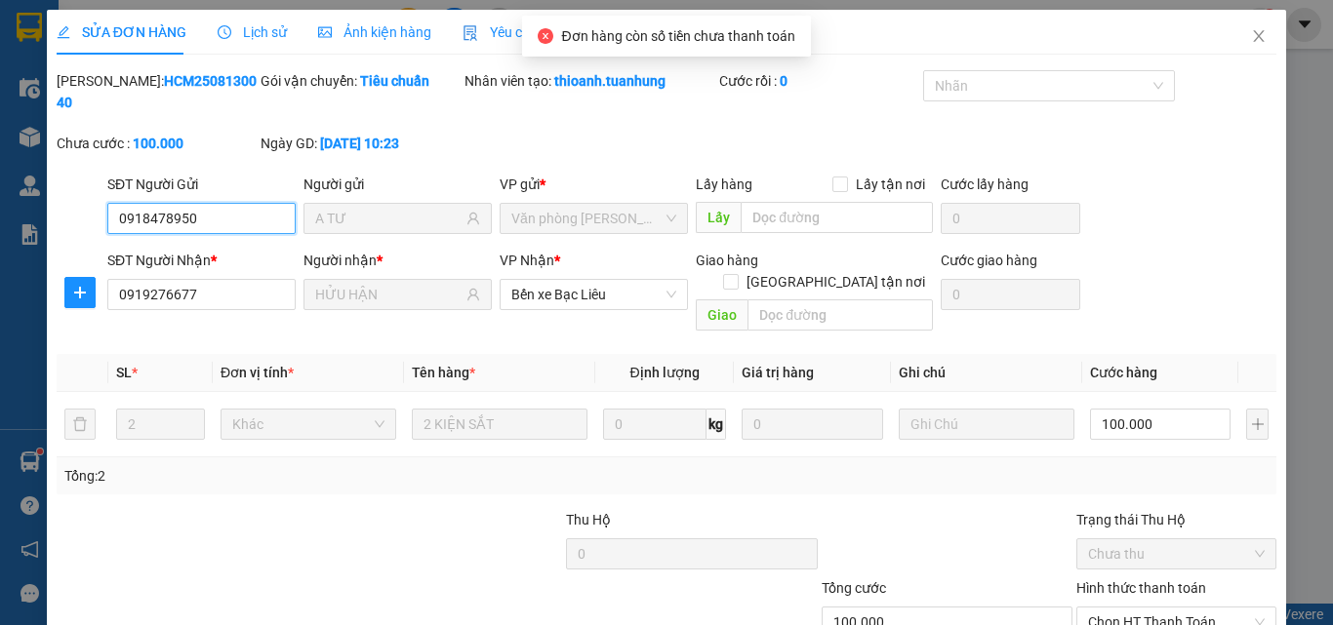
scroll to position [100, 0]
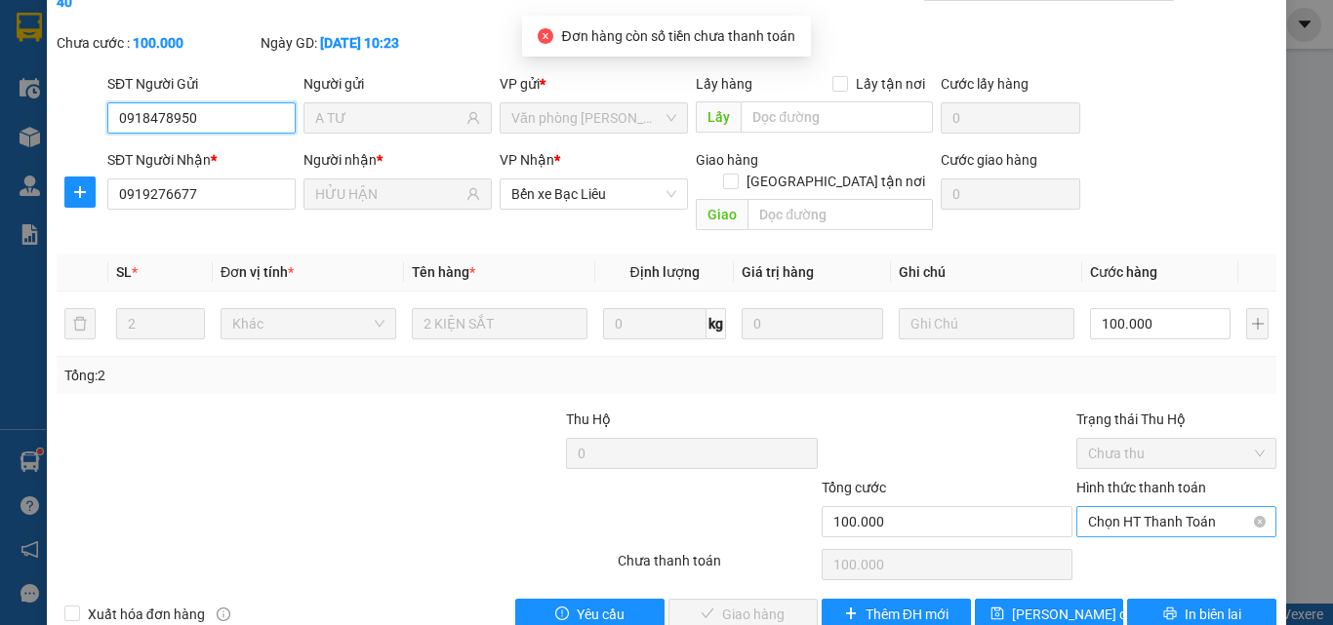
click at [1159, 507] on span "Chọn HT Thanh Toán" at bounding box center [1176, 521] width 177 height 29
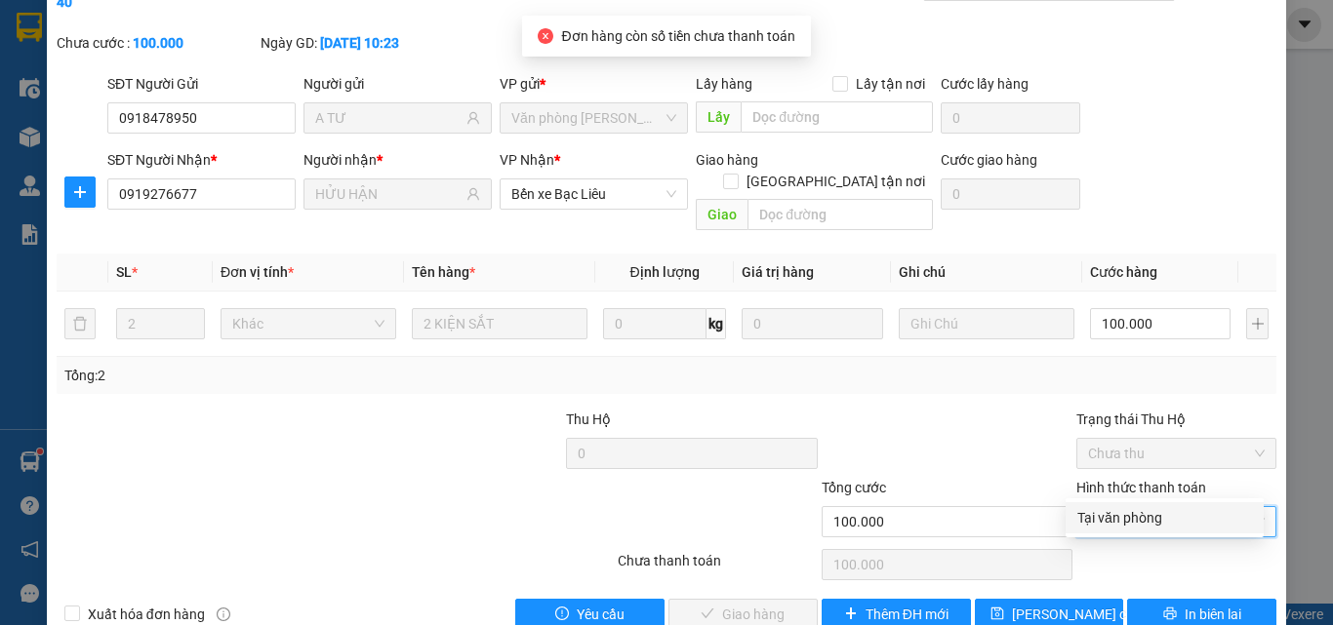
click at [1150, 517] on div "Tại văn phòng" at bounding box center [1164, 517] width 175 height 21
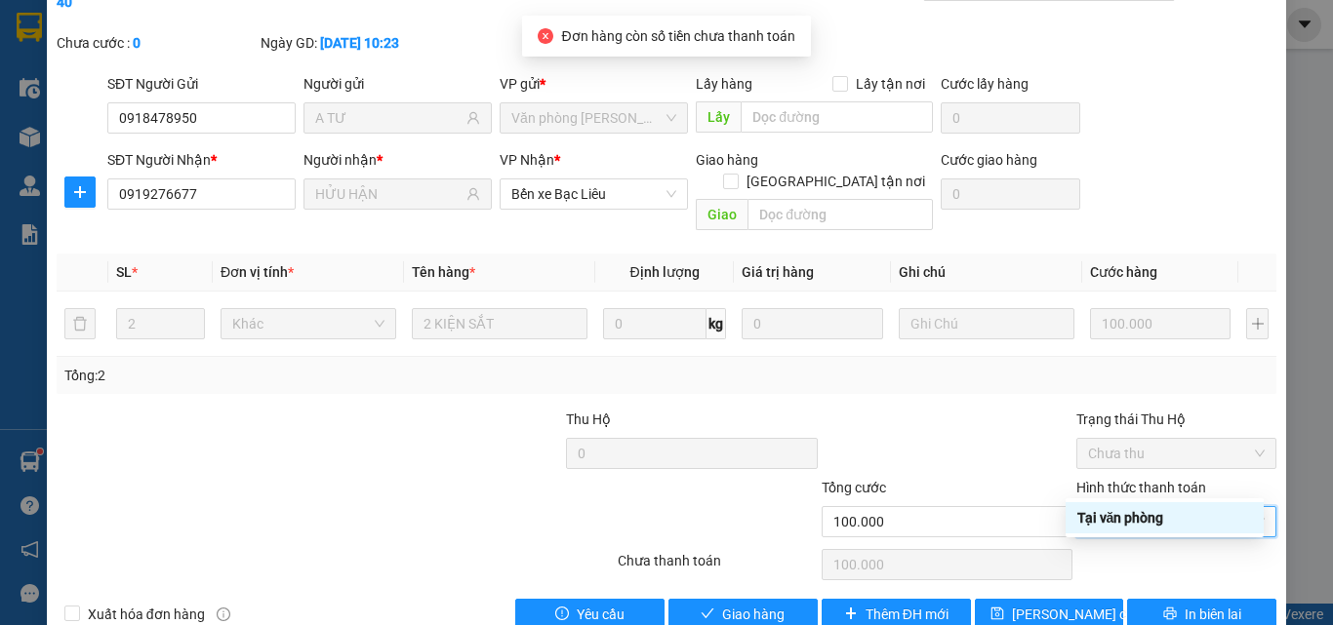
type input "0"
click at [778, 599] on button "Giao hàng" at bounding box center [742, 614] width 149 height 31
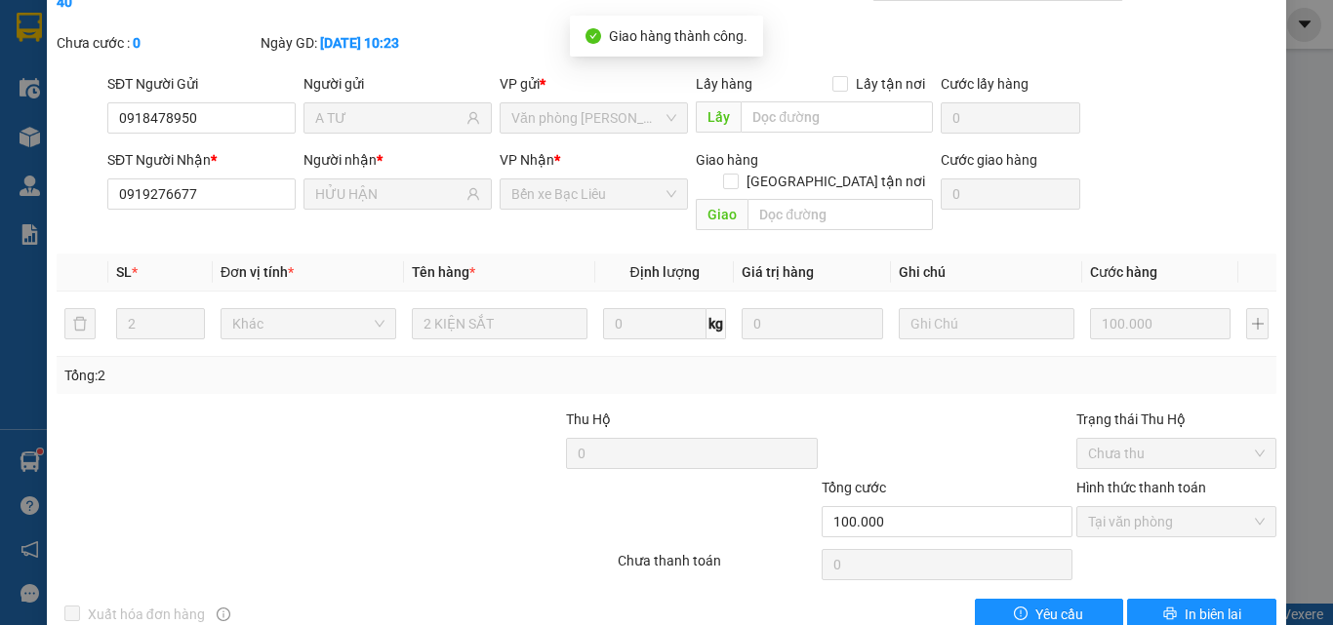
scroll to position [0, 0]
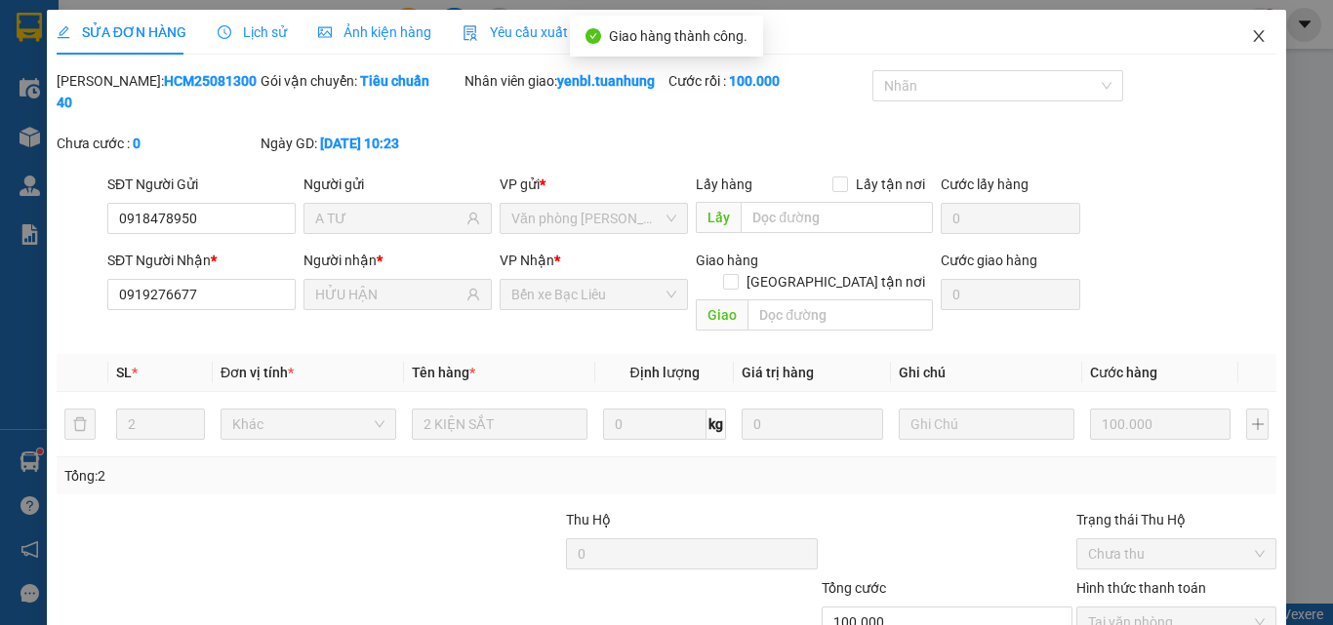
click at [1232, 44] on span "Close" at bounding box center [1258, 37] width 55 height 55
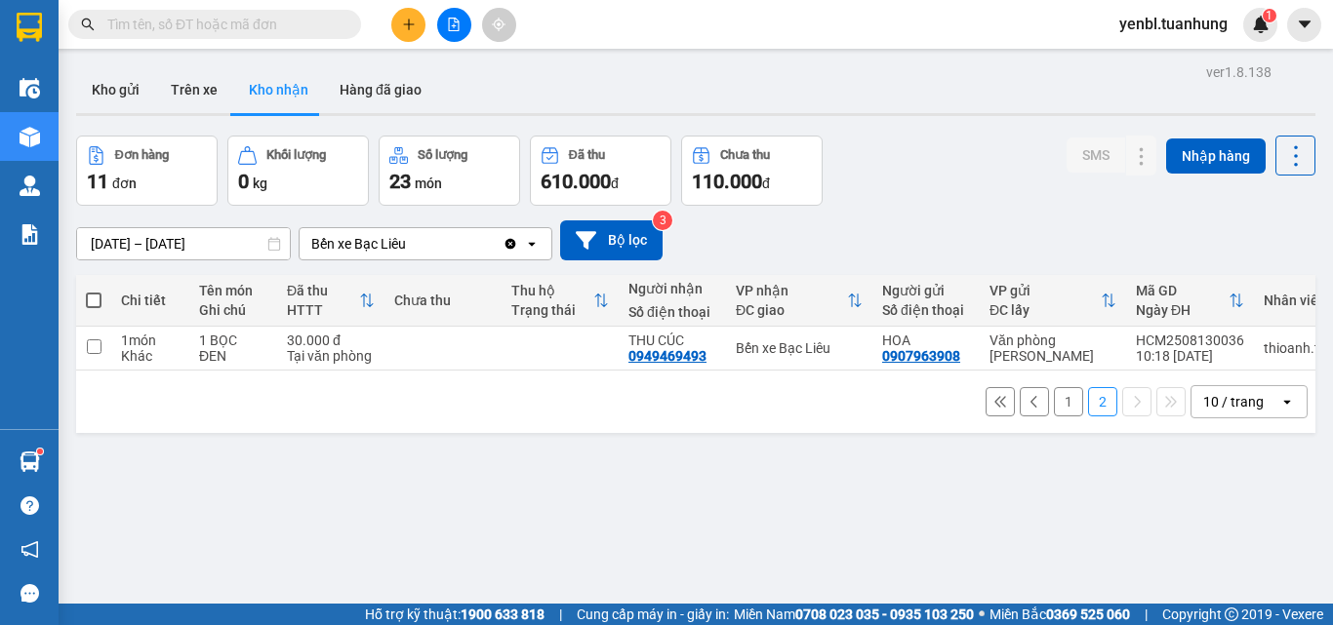
click at [1054, 410] on button "1" at bounding box center [1068, 401] width 29 height 29
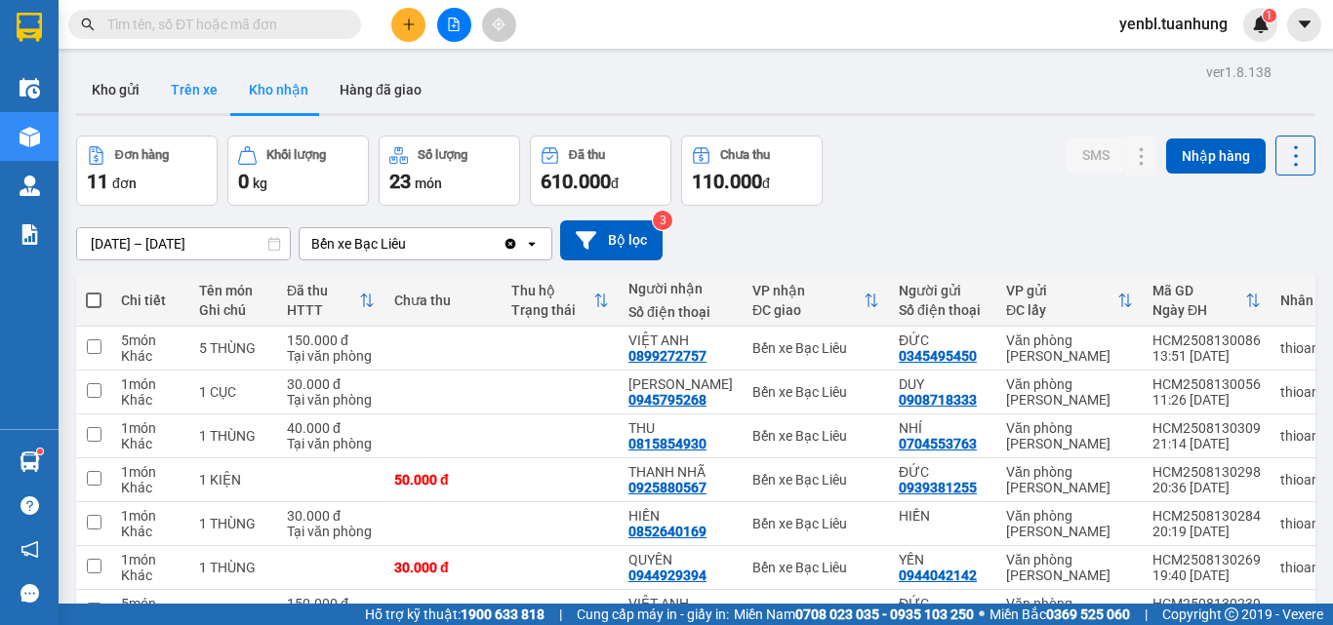
drag, startPoint x: 131, startPoint y: 85, endPoint x: 173, endPoint y: 109, distance: 48.5
click at [130, 85] on button "Kho gửi" at bounding box center [115, 89] width 79 height 47
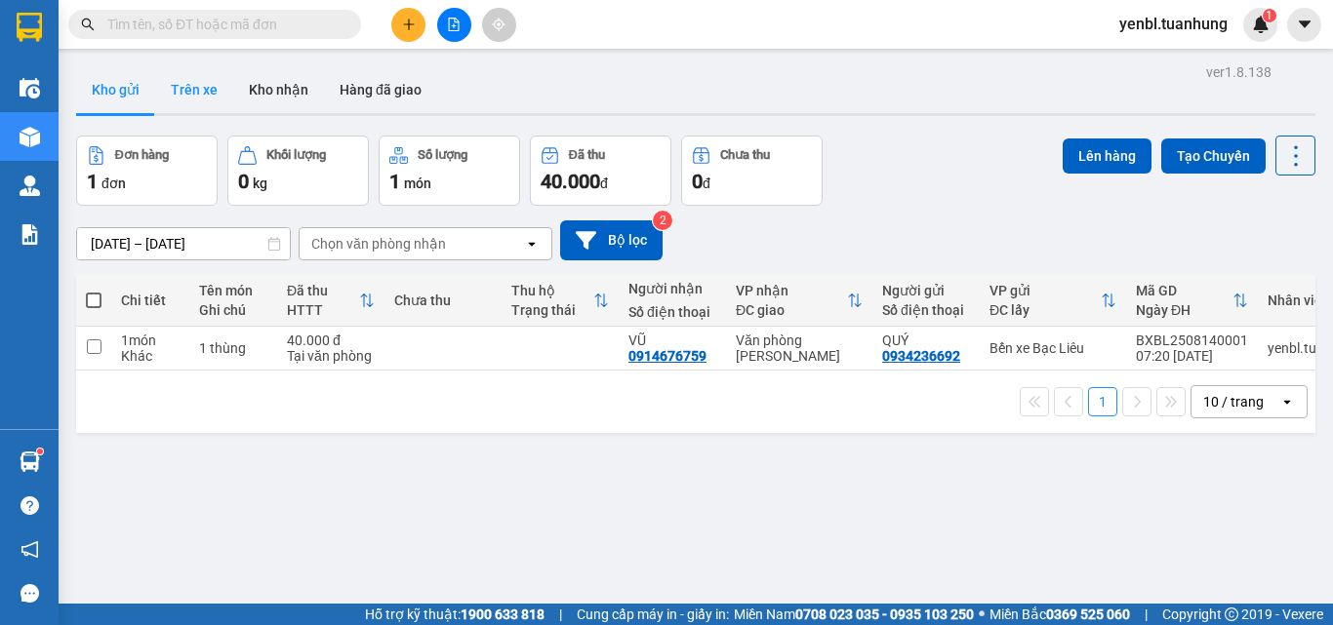
click at [76, 66] on button "Kho gửi" at bounding box center [115, 89] width 79 height 47
click at [399, 25] on button at bounding box center [408, 25] width 34 height 34
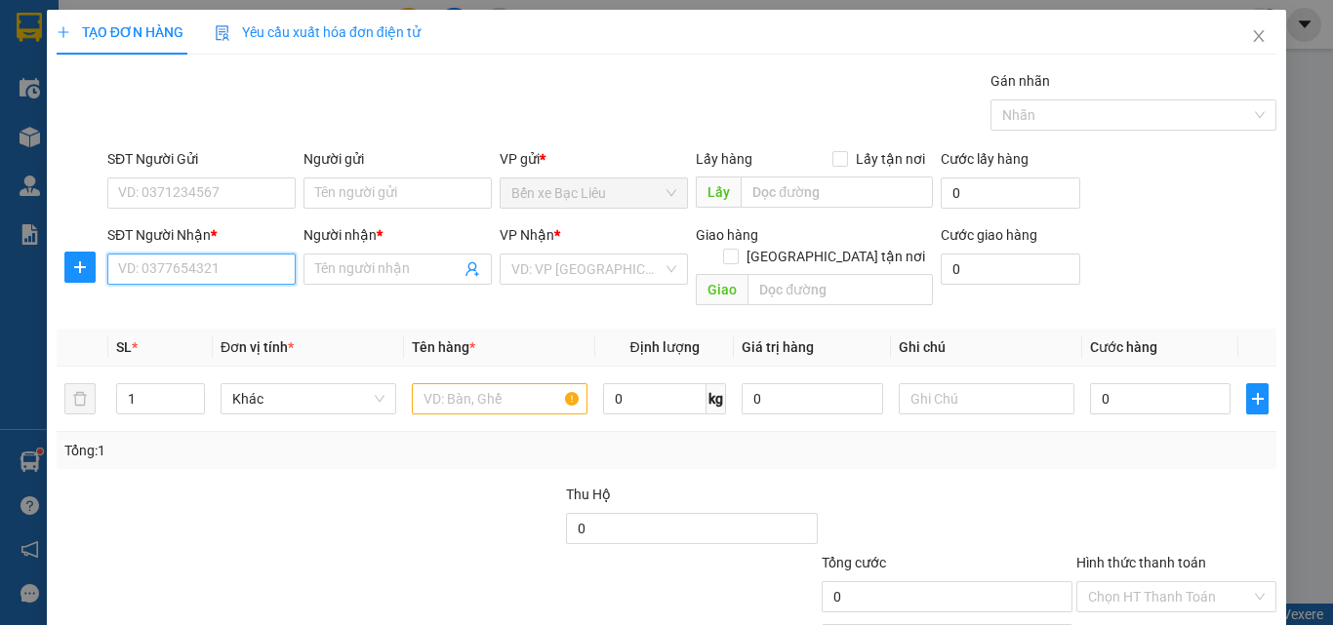
click at [228, 280] on input "SĐT Người Nhận *" at bounding box center [201, 269] width 188 height 31
type input "0"
click at [472, 390] on input "text" at bounding box center [500, 398] width 176 height 31
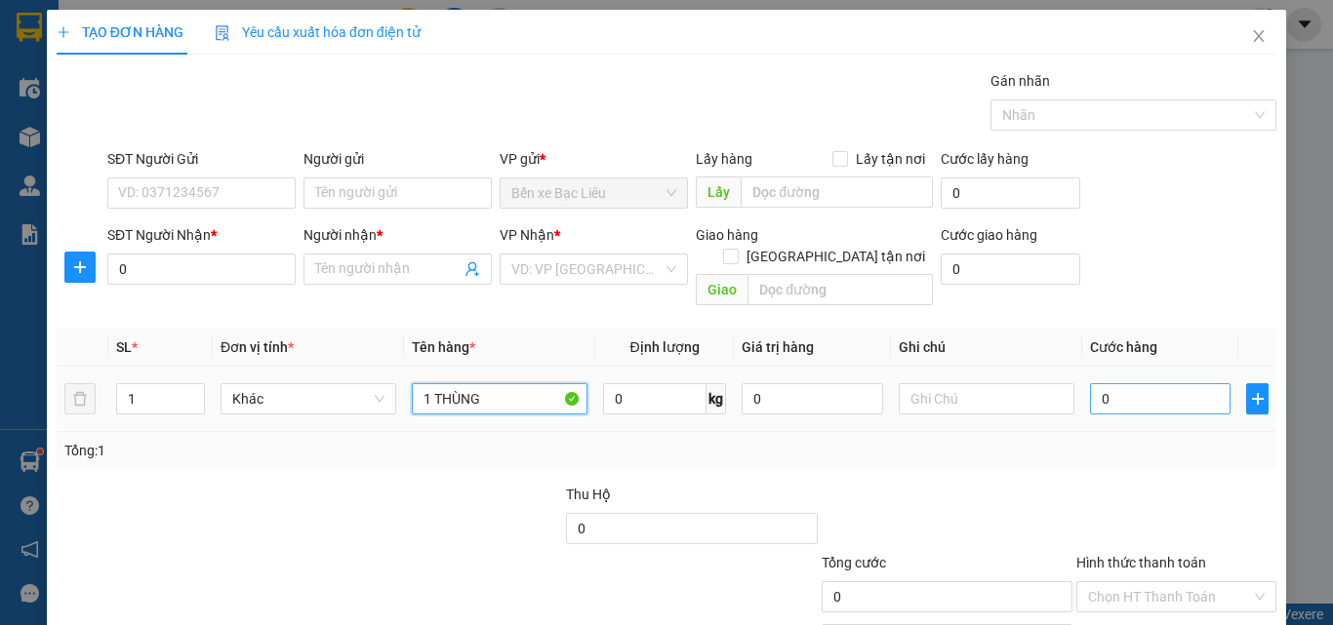
type input "1 THÙNG"
click at [1135, 383] on input "0" at bounding box center [1160, 398] width 140 height 31
type input "4"
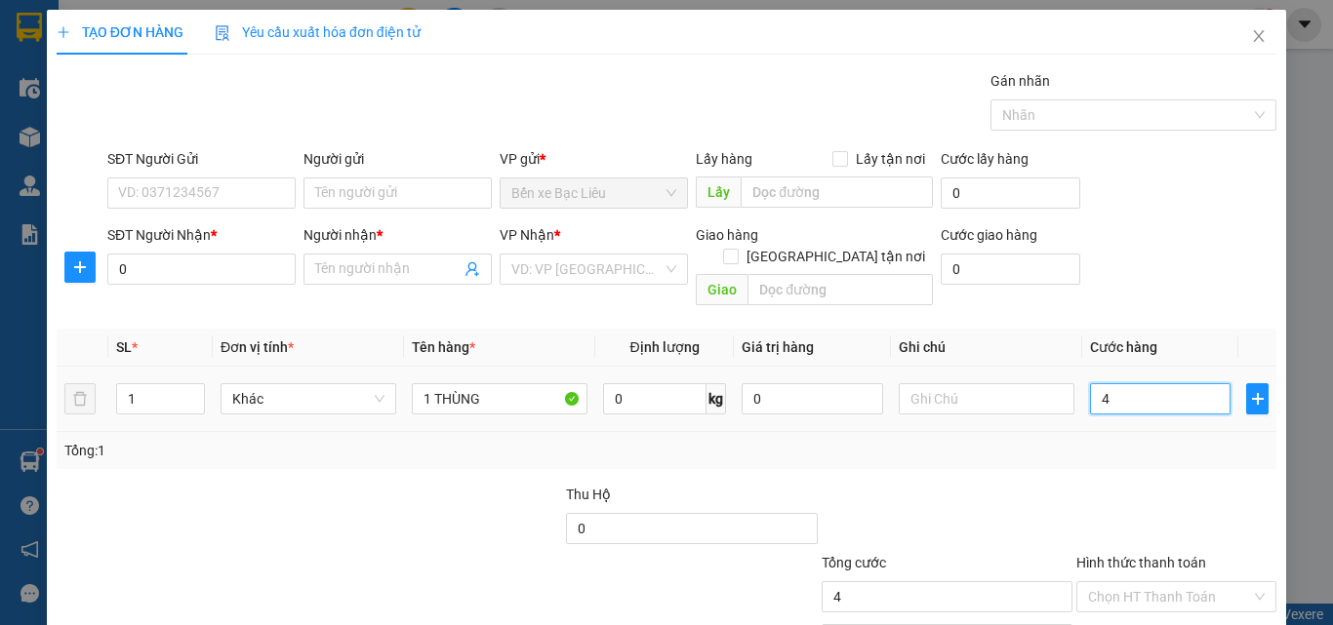
type input "40"
type input "40.000"
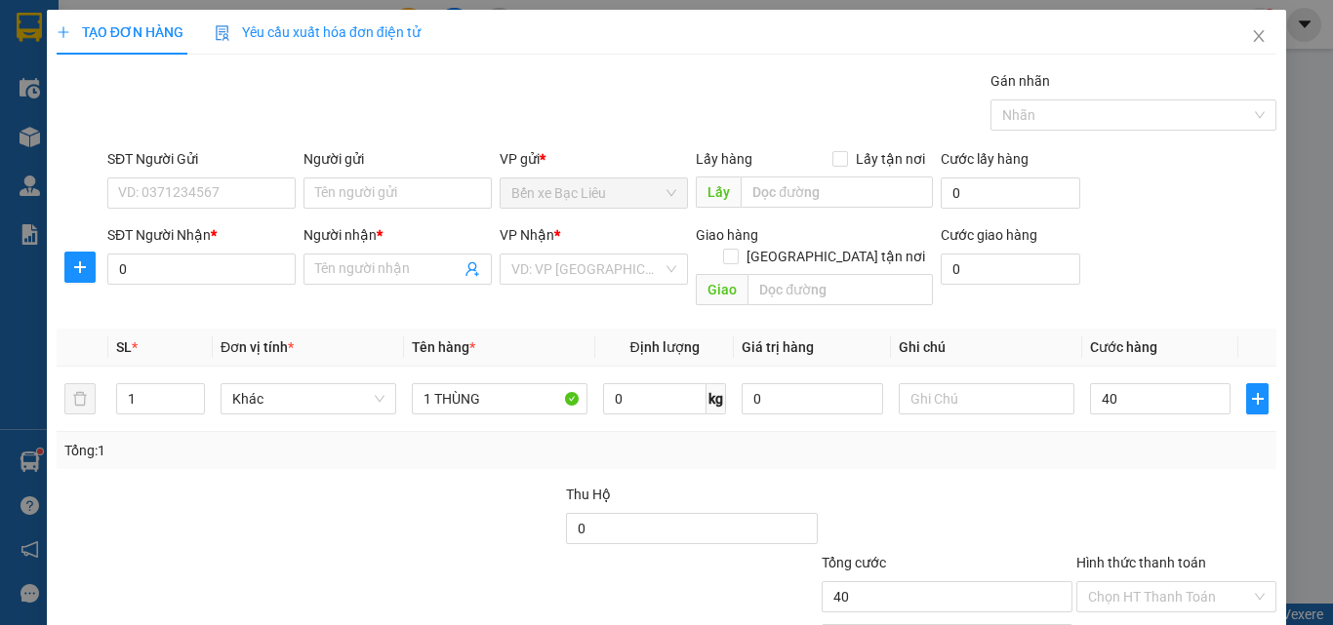
type input "40.000"
click at [1116, 455] on div "Transit Pickup Surcharge Ids Transit Deliver Surcharge Ids Transit Deliver Surc…" at bounding box center [666, 387] width 1219 height 635
click at [157, 269] on input "0" at bounding box center [201, 269] width 188 height 31
click at [162, 197] on input "SĐT Người Gửi" at bounding box center [201, 193] width 188 height 31
type input "0845546946"
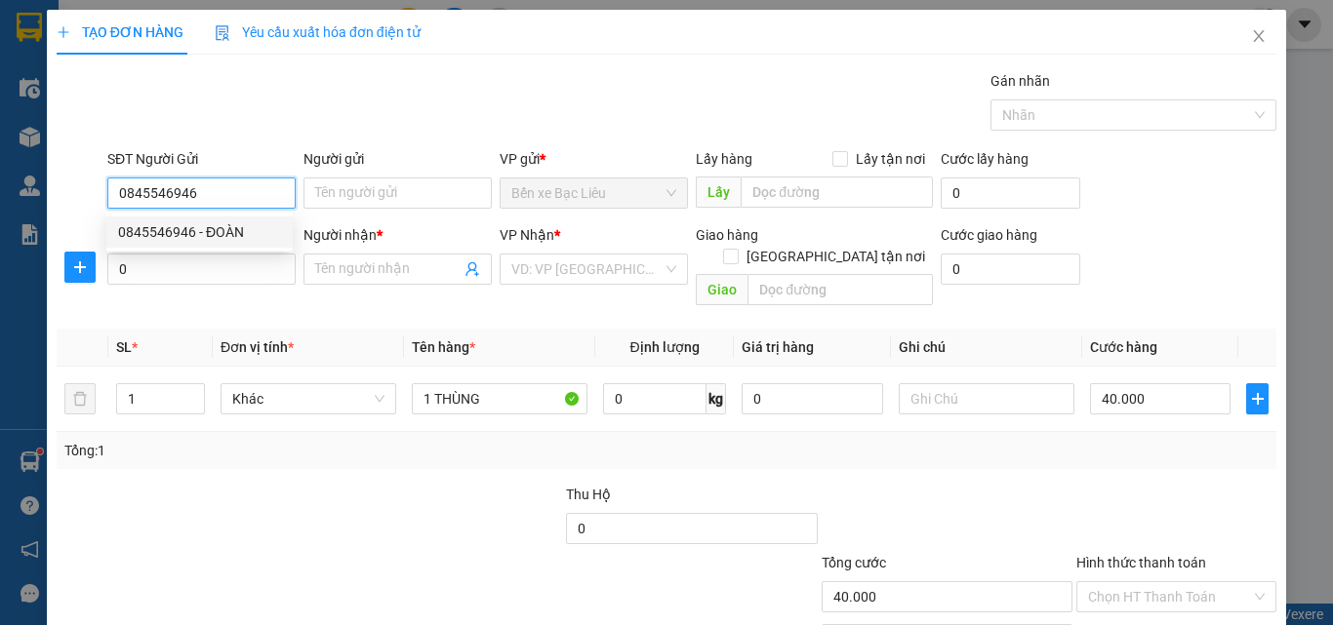
click at [219, 237] on div "0845546946 - ĐOÀN" at bounding box center [199, 231] width 163 height 21
type input "ĐOÀN"
type input "0845546946"
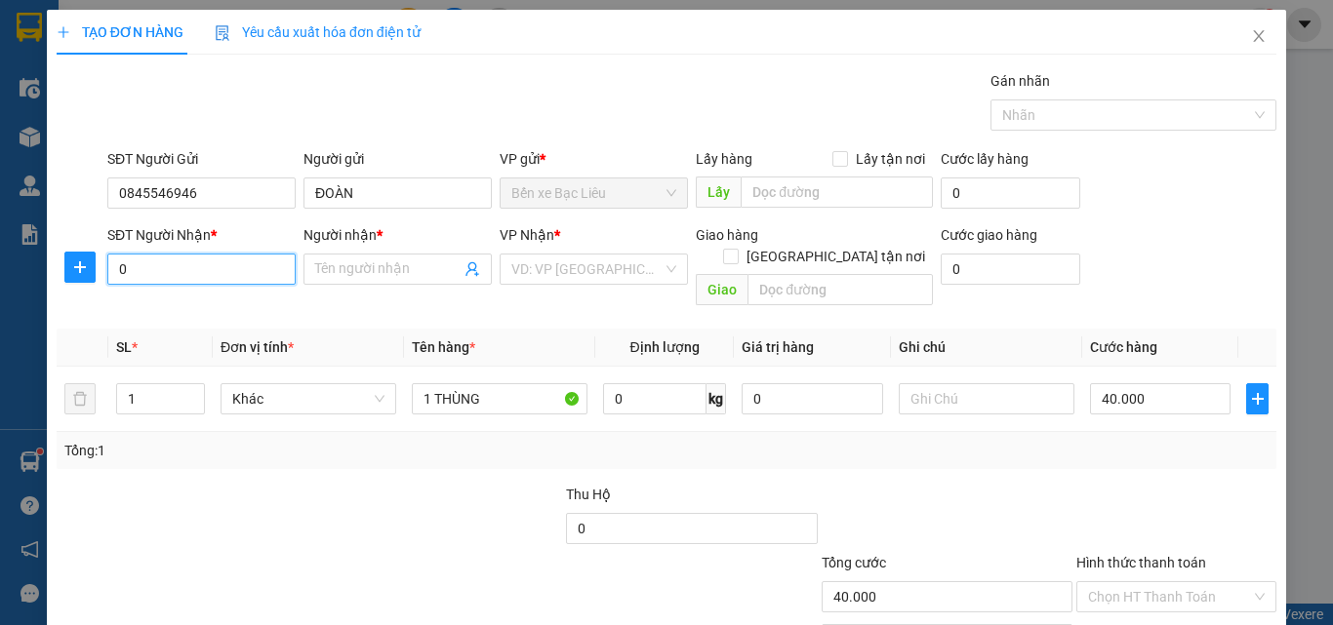
click at [223, 273] on input "0" at bounding box center [201, 269] width 188 height 31
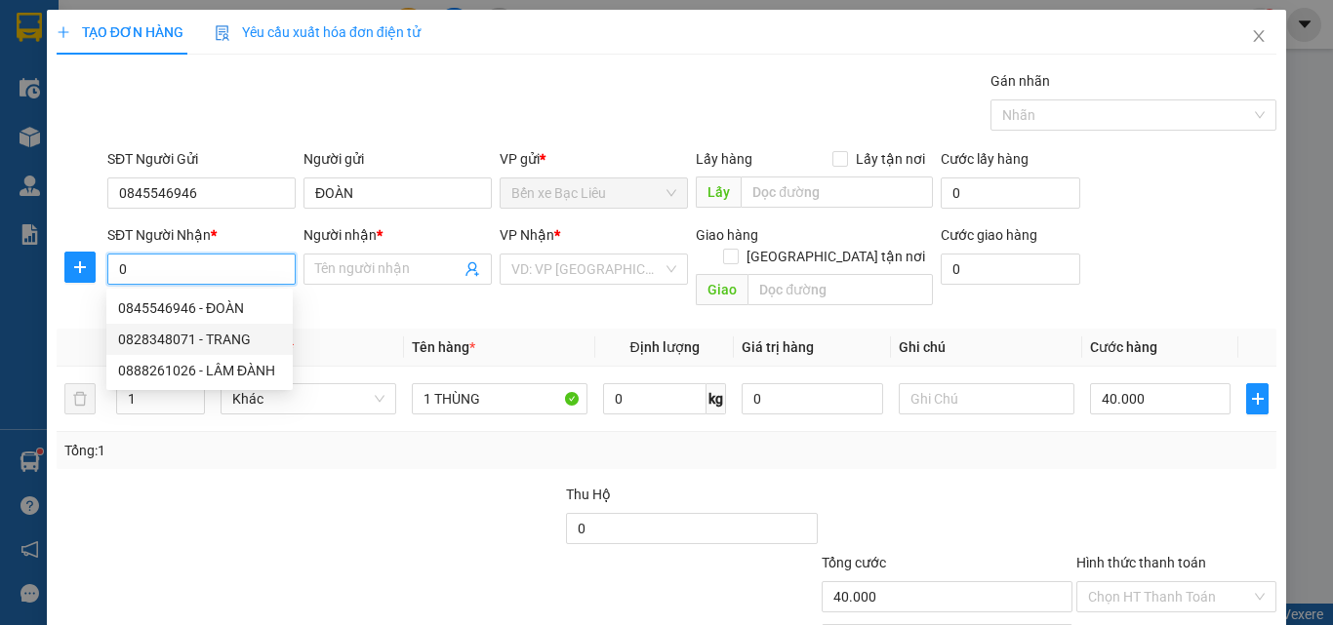
click at [228, 339] on div "0828348071 - TRANG" at bounding box center [199, 339] width 163 height 21
type input "0828348071"
type input "TRANG"
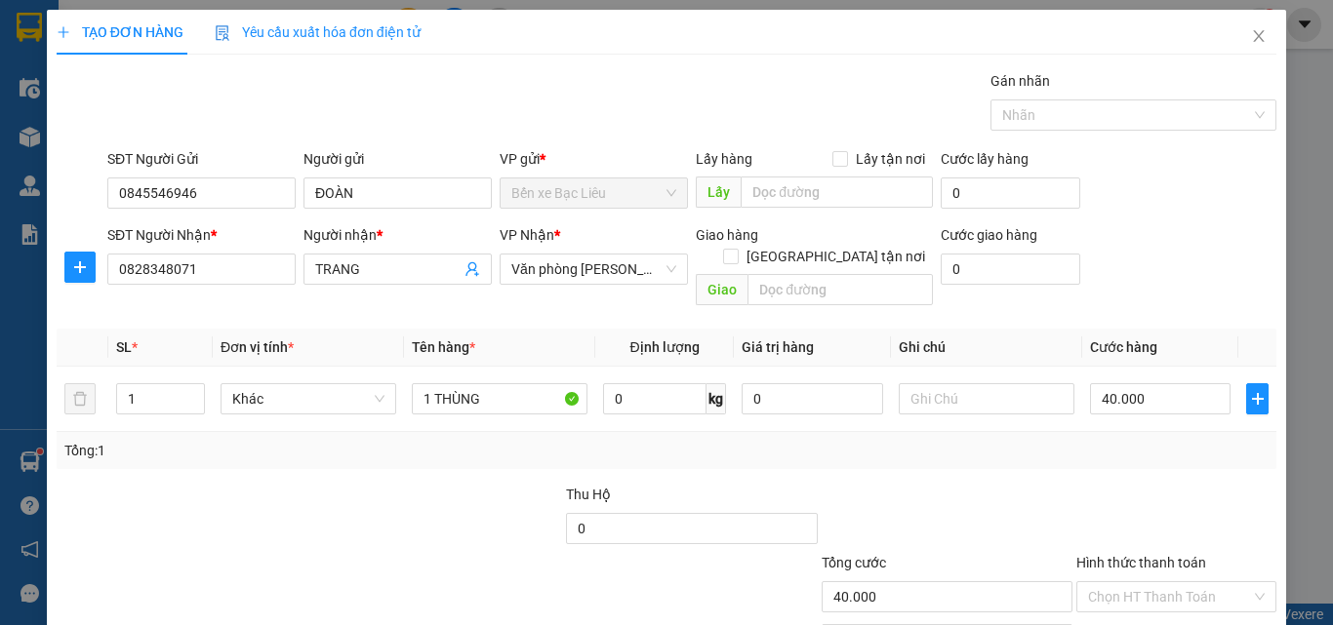
click at [906, 442] on div "Tổng: 1" at bounding box center [666, 450] width 1219 height 37
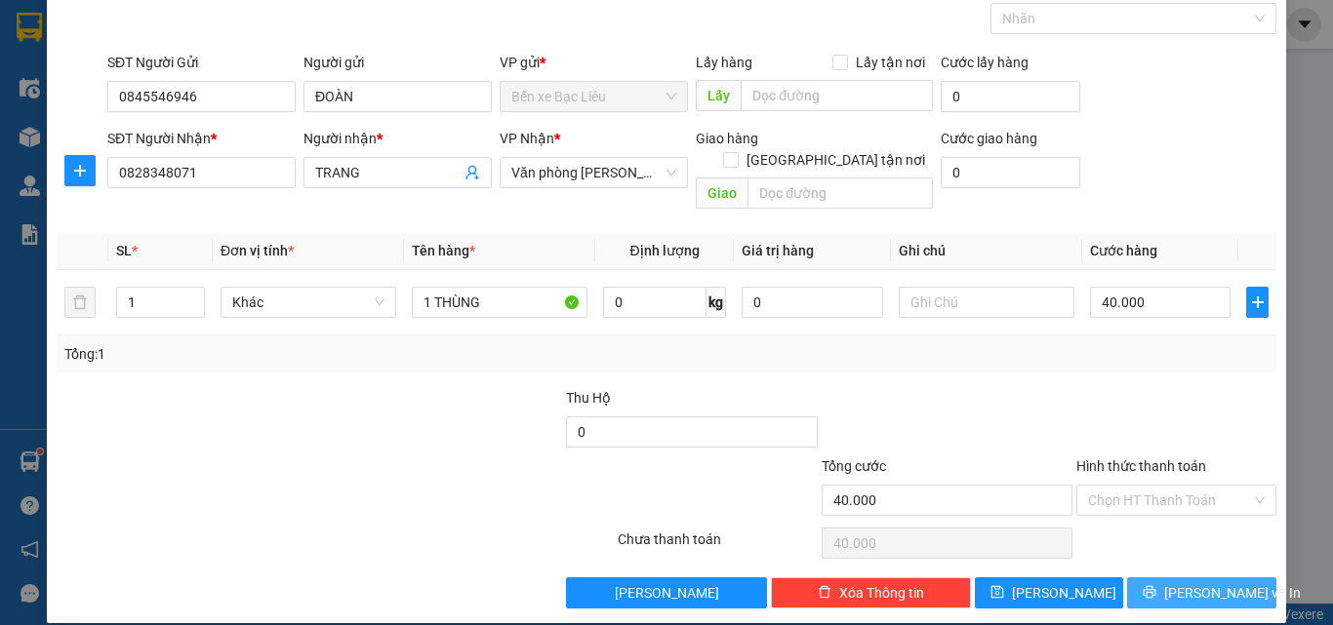
click at [1167, 578] on button "[PERSON_NAME] và In" at bounding box center [1201, 593] width 149 height 31
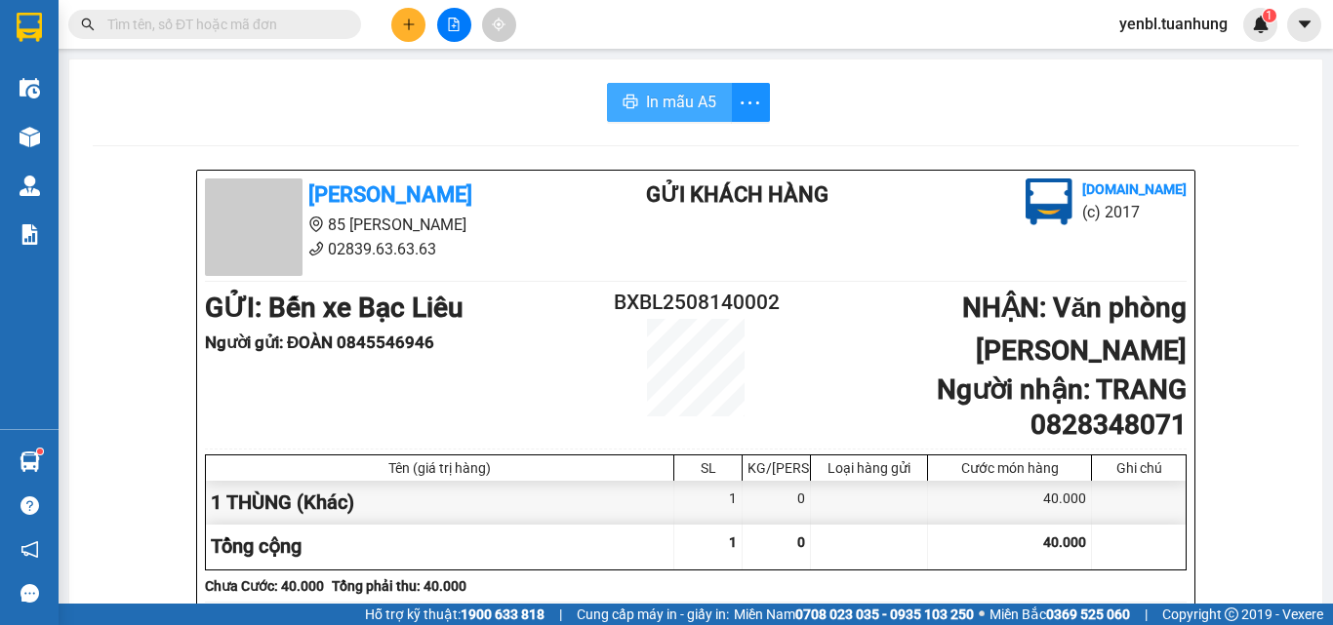
click at [666, 100] on span "In mẫu A5" at bounding box center [681, 102] width 70 height 24
click at [404, 27] on icon "plus" at bounding box center [409, 25] width 14 height 14
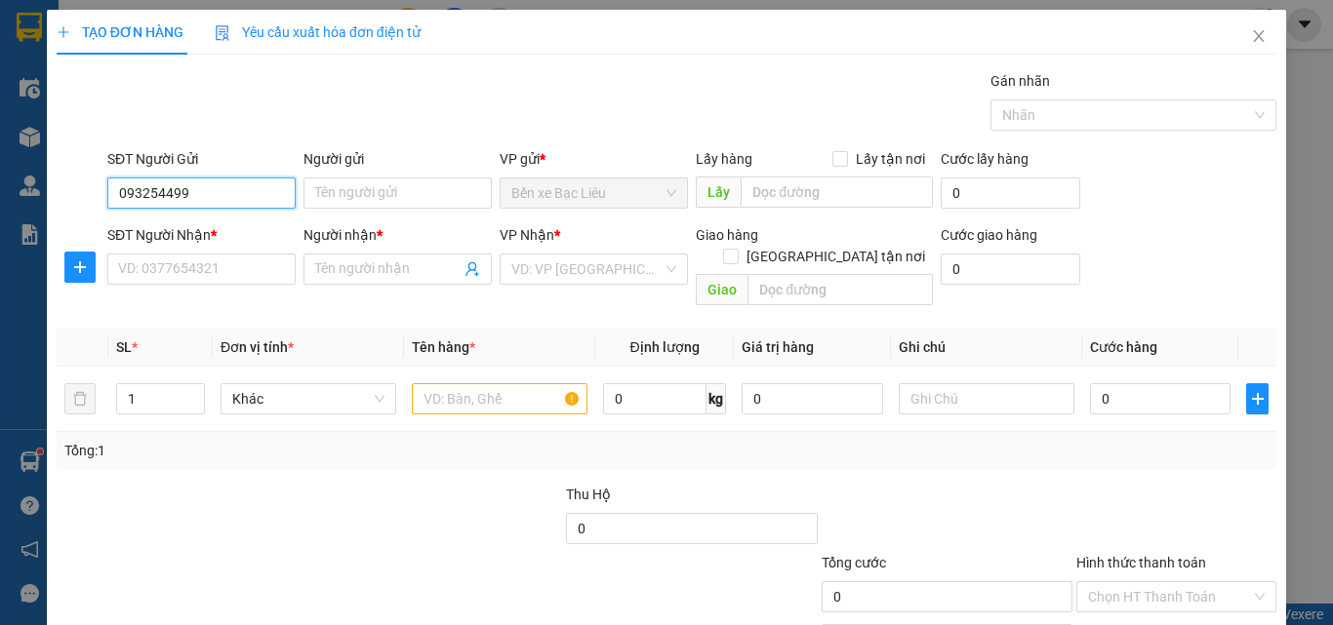
type input "0932544997"
click at [251, 239] on div "0932544997 - TÙNG" at bounding box center [199, 231] width 163 height 21
type input "TÙNG"
type input "0932544997"
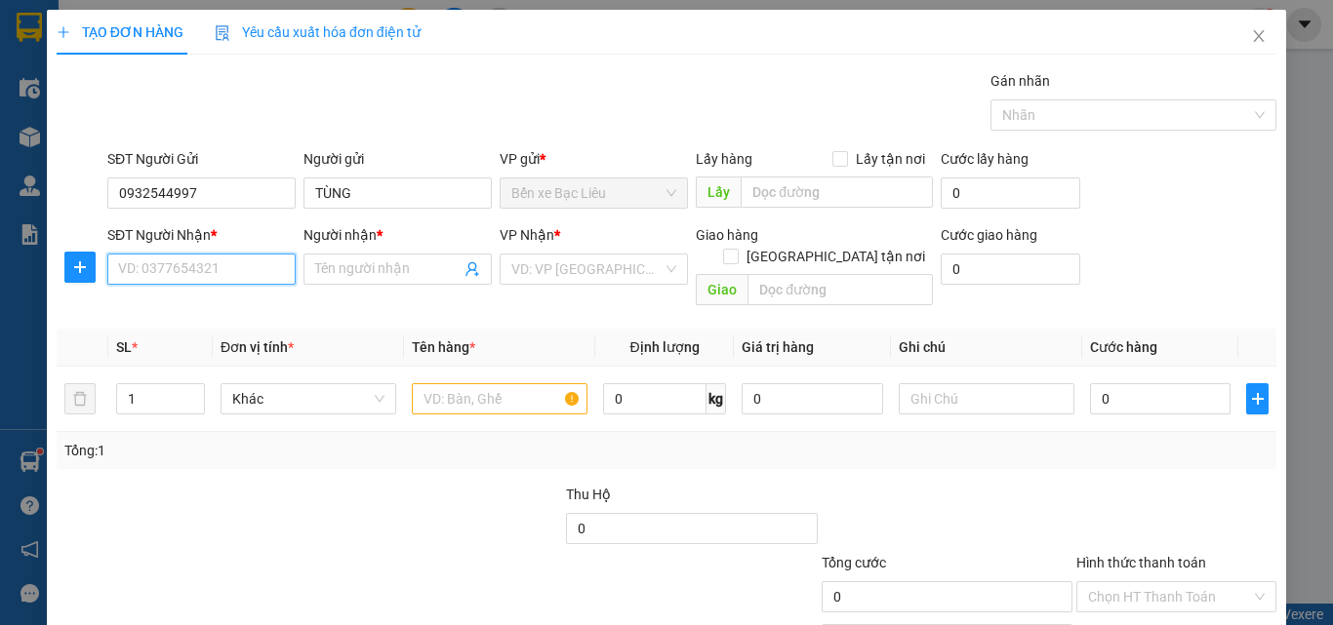
click at [237, 281] on input "SĐT Người Nhận *" at bounding box center [201, 269] width 188 height 31
click at [242, 333] on div "0906308513 - ĐẠI" at bounding box center [199, 339] width 163 height 21
type input "0906308513"
type input "ĐẠI"
click at [512, 344] on th "Tên hàng *" at bounding box center [499, 348] width 191 height 38
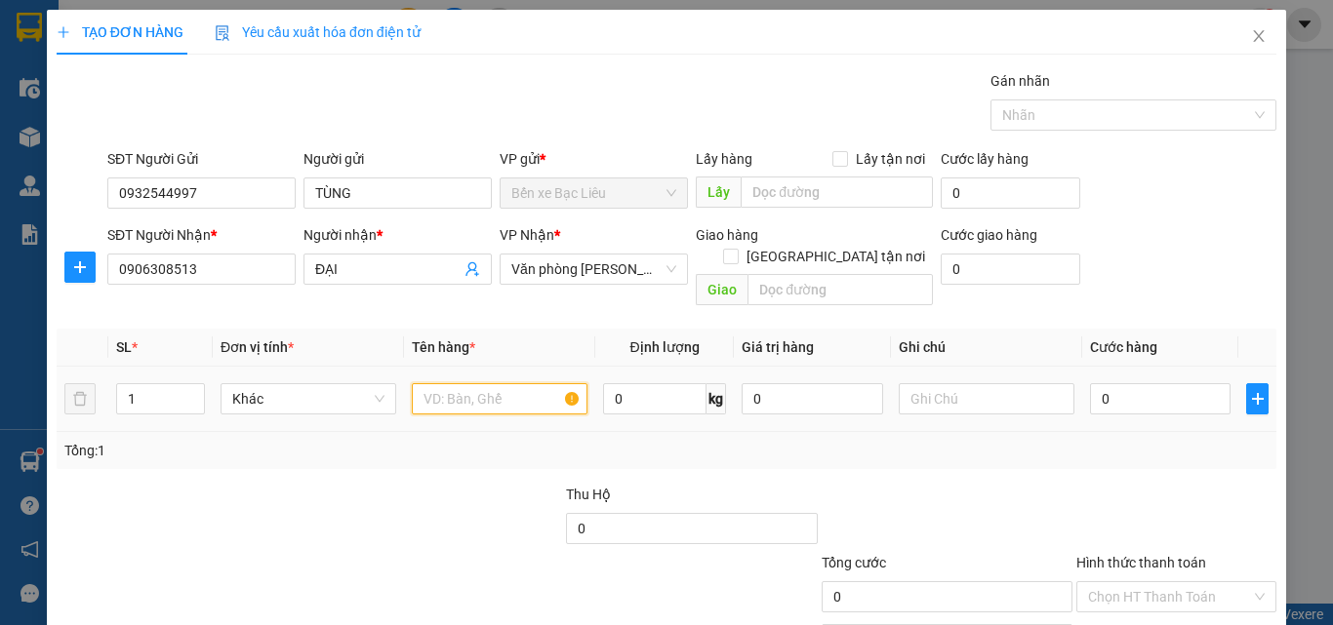
click at [493, 383] on input "text" at bounding box center [500, 398] width 176 height 31
type input "1 KIỆN"
click at [1106, 383] on input "0" at bounding box center [1160, 398] width 140 height 31
type input "4"
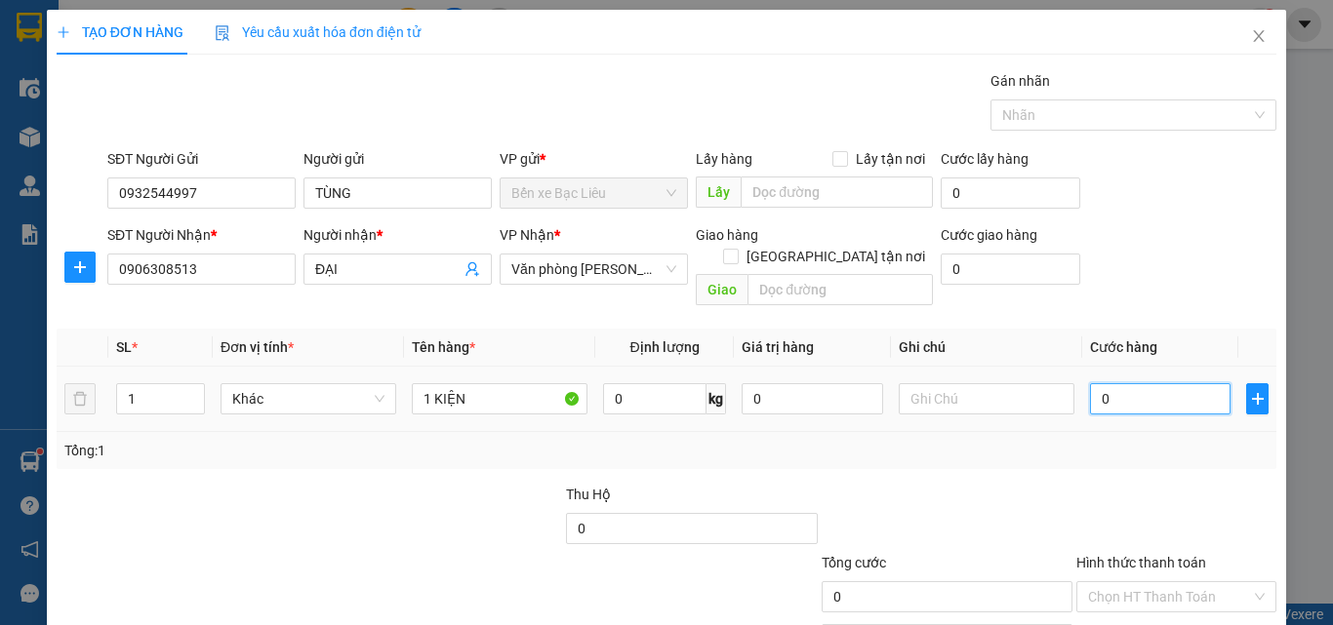
type input "4"
type input "40"
type input "40.000"
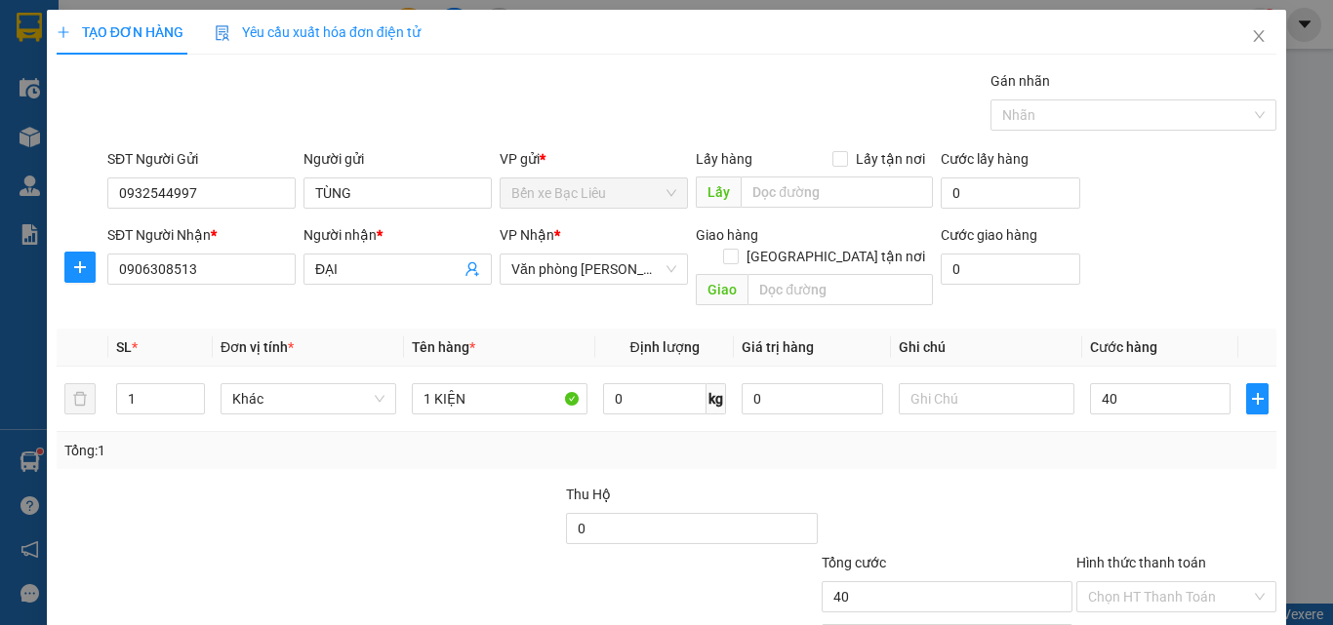
type input "40.000"
click at [1085, 454] on div "Transit Pickup Surcharge Ids Transit Deliver Surcharge Ids Transit Deliver Surc…" at bounding box center [666, 387] width 1219 height 635
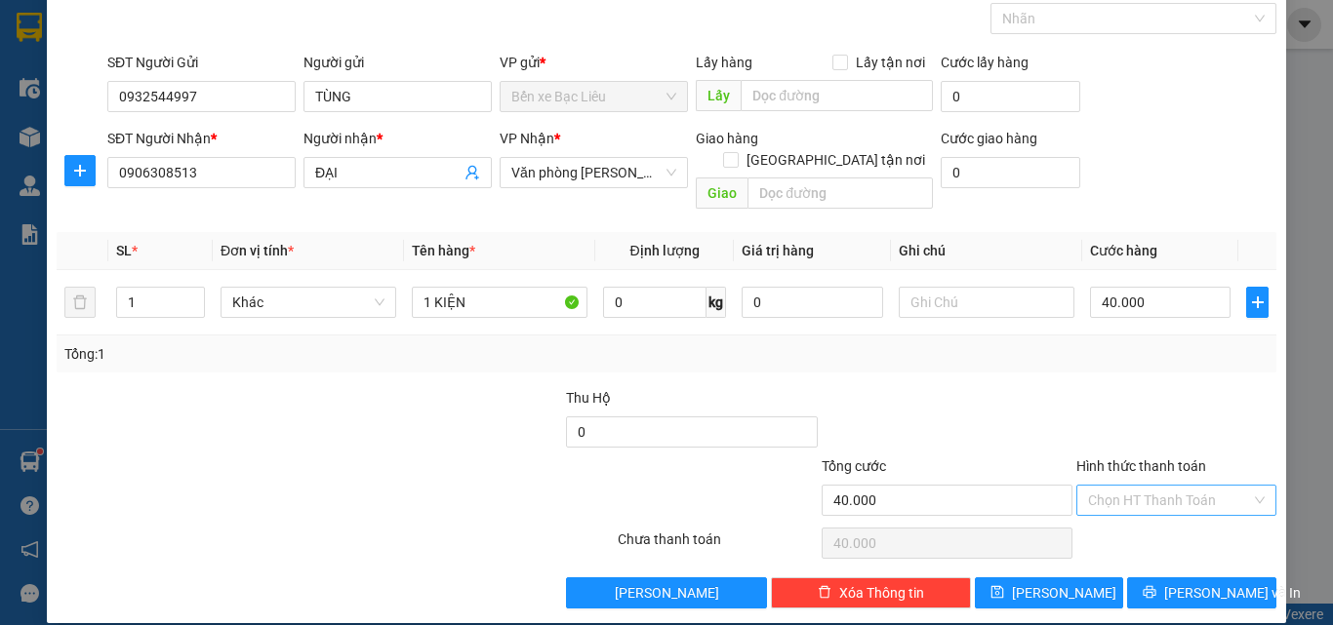
click at [1125, 488] on input "Hình thức thanh toán" at bounding box center [1169, 500] width 163 height 29
click at [1120, 509] on div "Tại văn phòng" at bounding box center [1164, 517] width 175 height 21
type input "0"
click at [1177, 582] on span "[PERSON_NAME] và In" at bounding box center [1232, 592] width 137 height 21
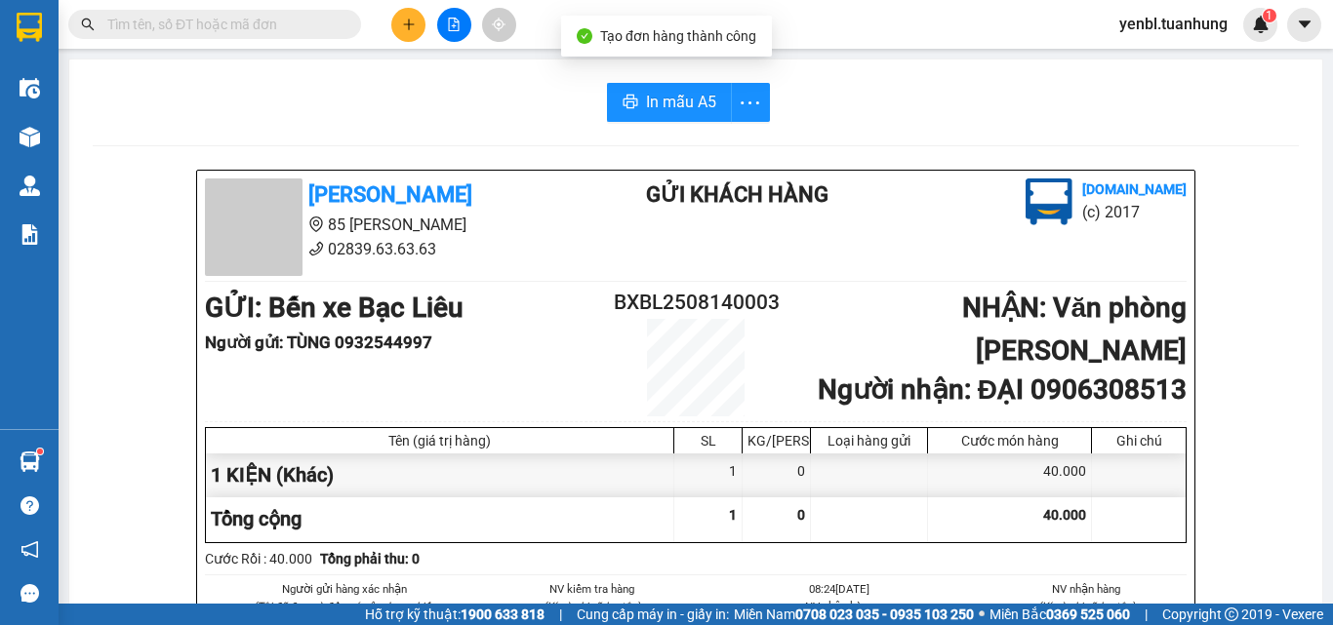
click at [657, 87] on button "In mẫu A5" at bounding box center [669, 102] width 125 height 39
